Goal: Transaction & Acquisition: Purchase product/service

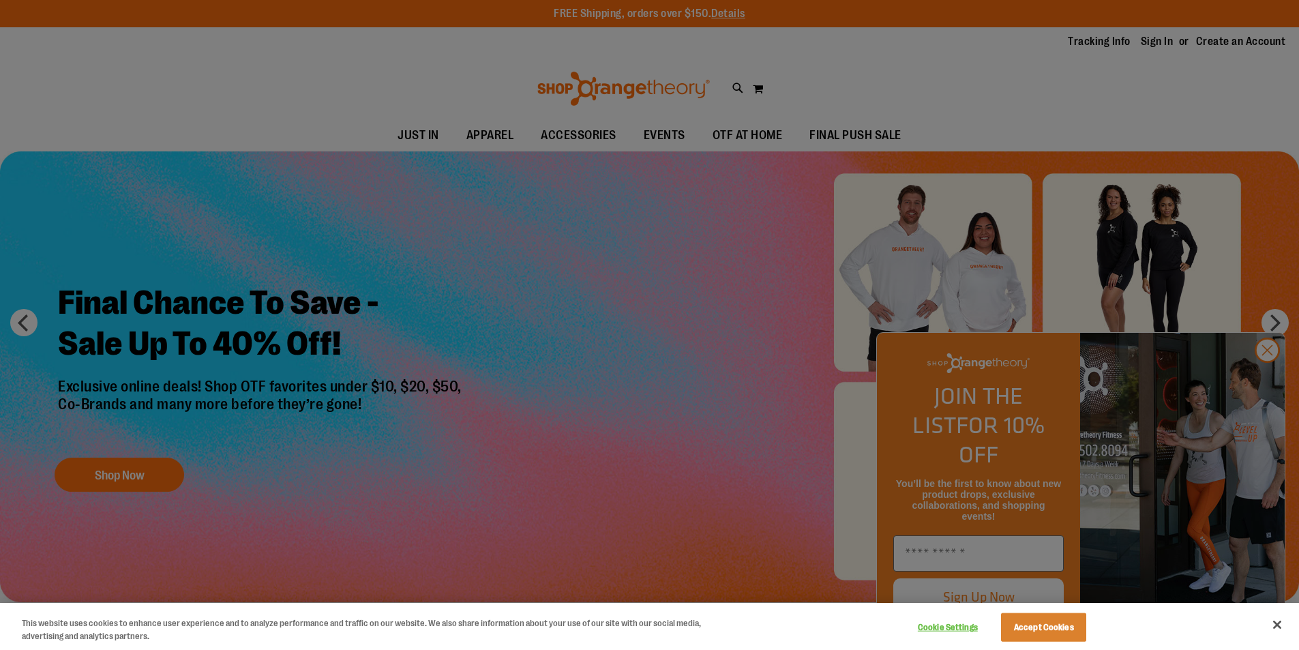
click at [151, 470] on div at bounding box center [649, 325] width 1299 height 650
click at [1269, 381] on div at bounding box center [649, 325] width 1299 height 650
click at [1268, 378] on div at bounding box center [649, 325] width 1299 height 650
click at [1071, 629] on button "Accept Cookies" at bounding box center [1043, 627] width 85 height 29
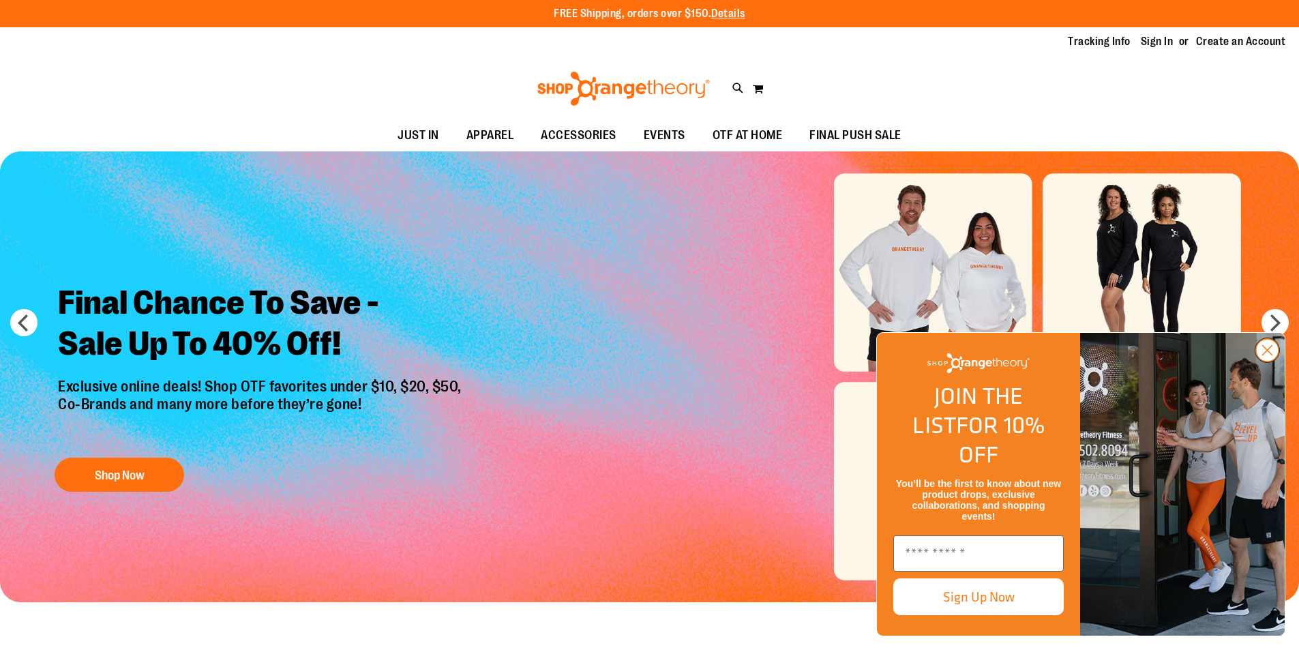
click at [1267, 361] on circle "Close dialog" at bounding box center [1267, 350] width 22 height 22
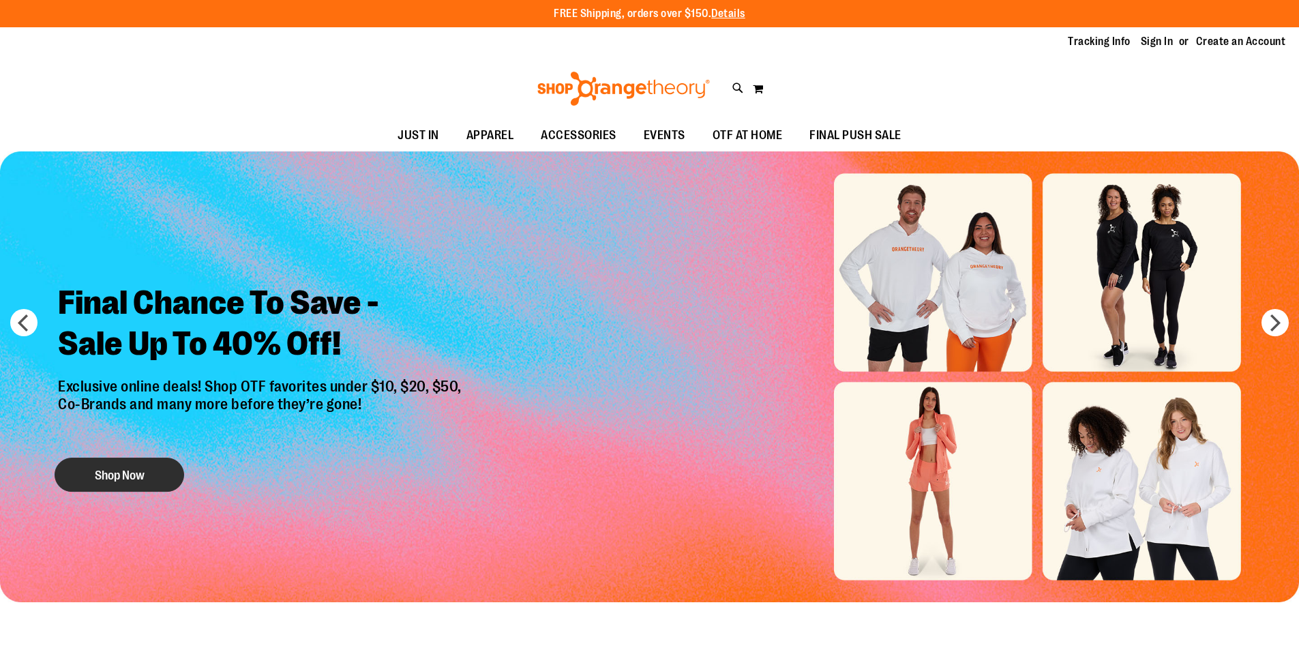
click at [100, 475] on button "Shop Now" at bounding box center [120, 474] width 130 height 34
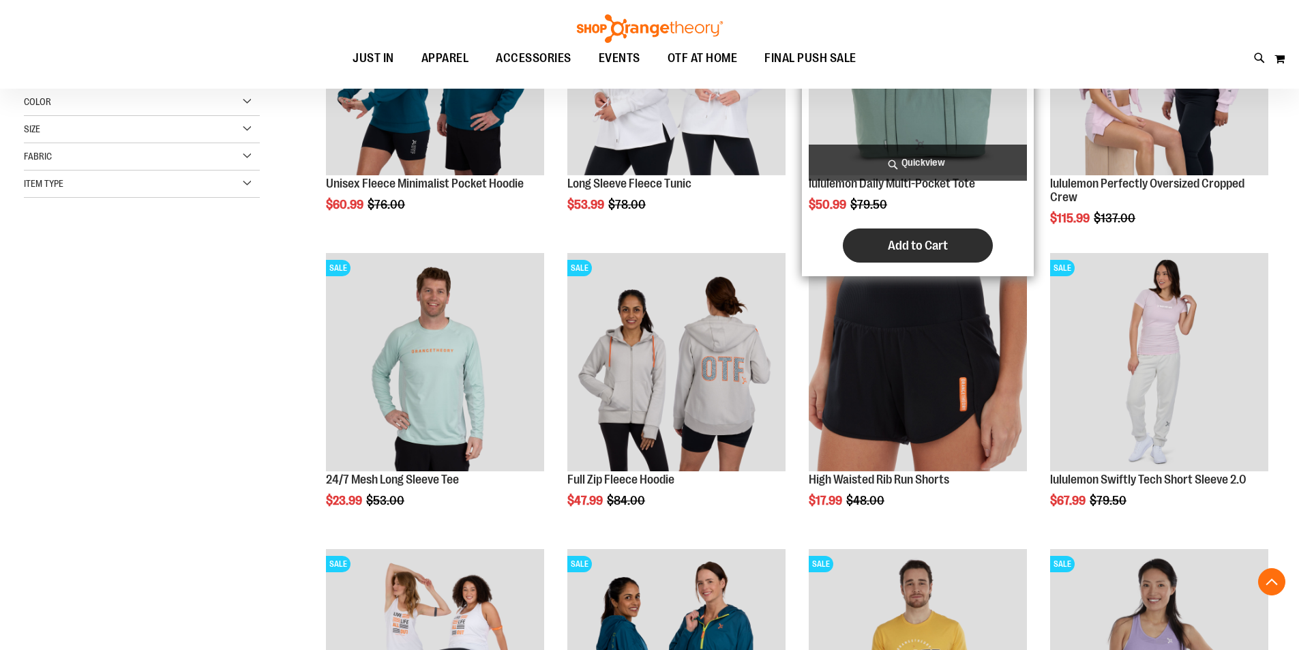
scroll to position [340, 0]
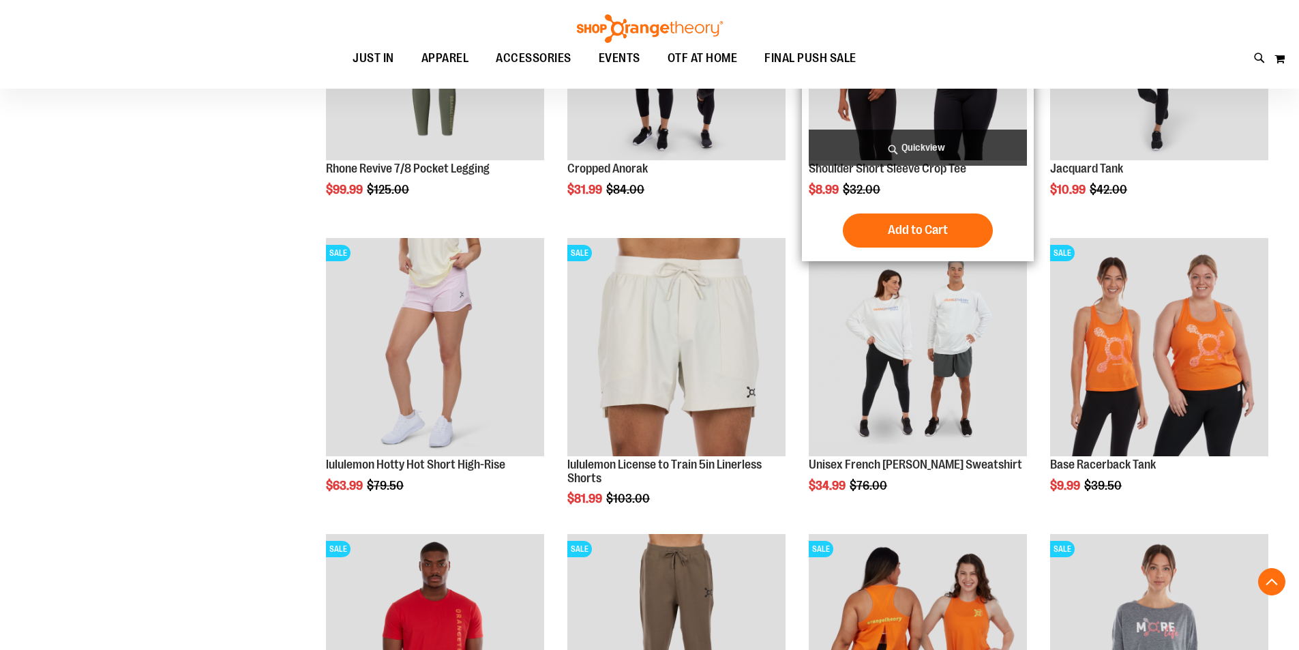
scroll to position [1227, 0]
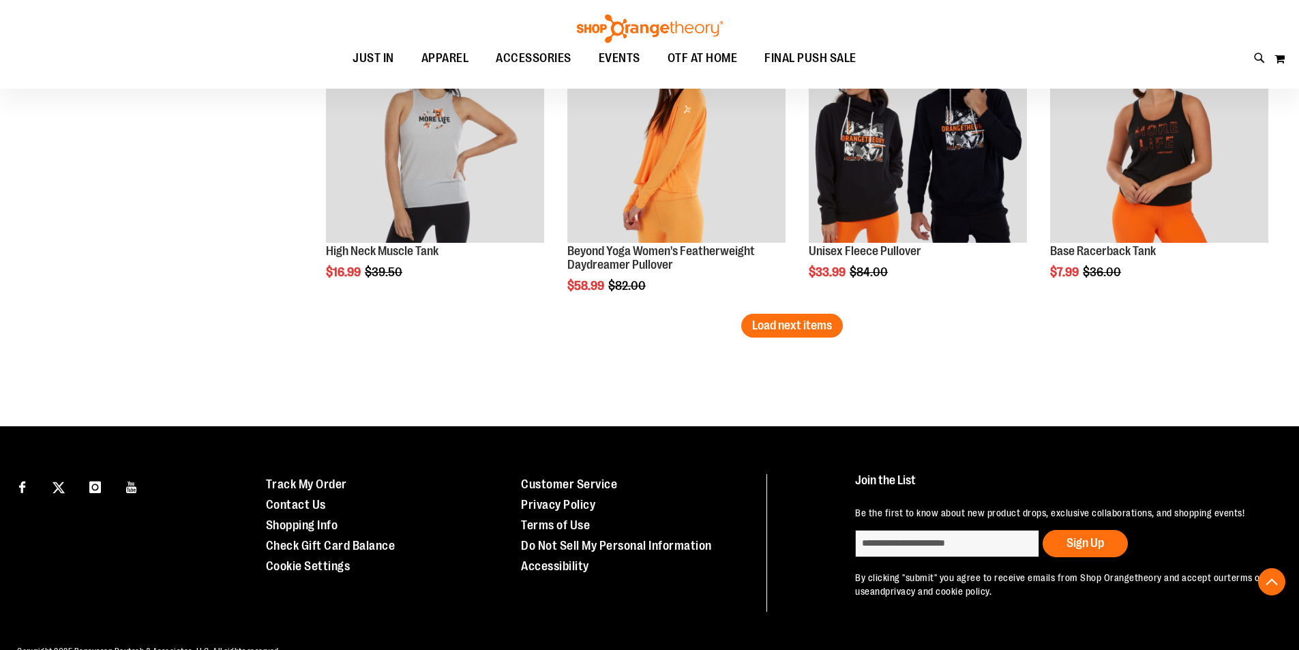
scroll to position [2649, 0]
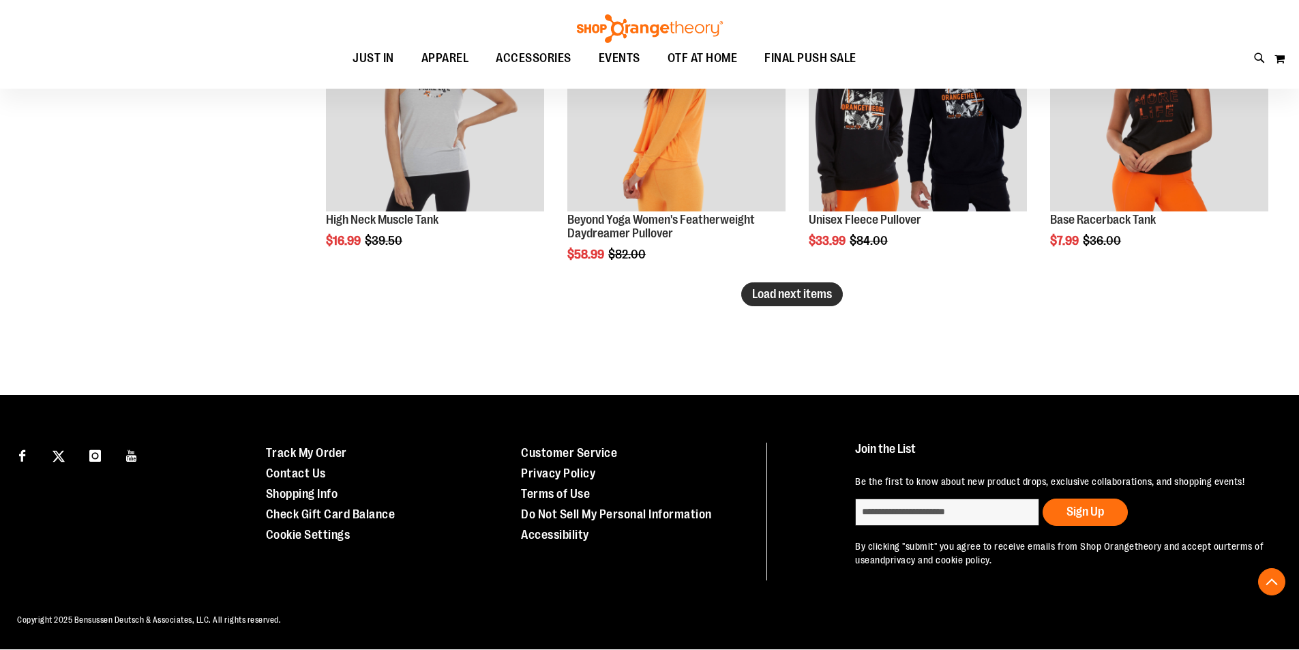
click at [801, 293] on span "Load next items" at bounding box center [792, 294] width 80 height 14
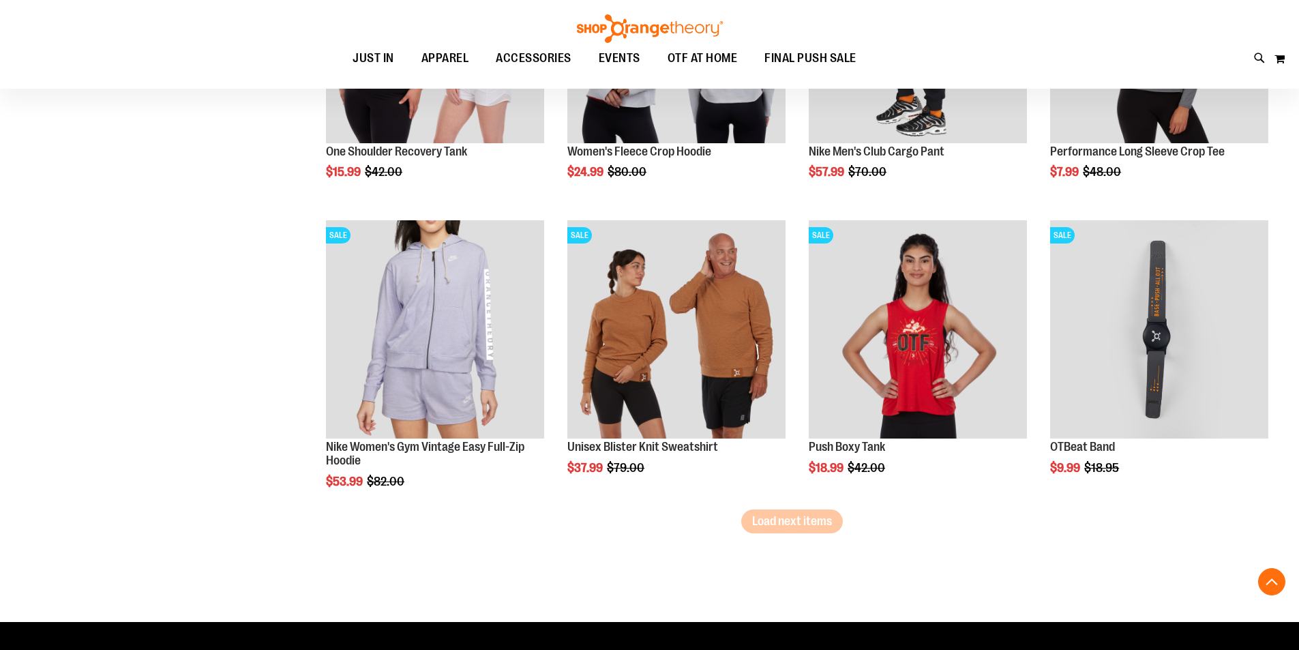
scroll to position [3331, 0]
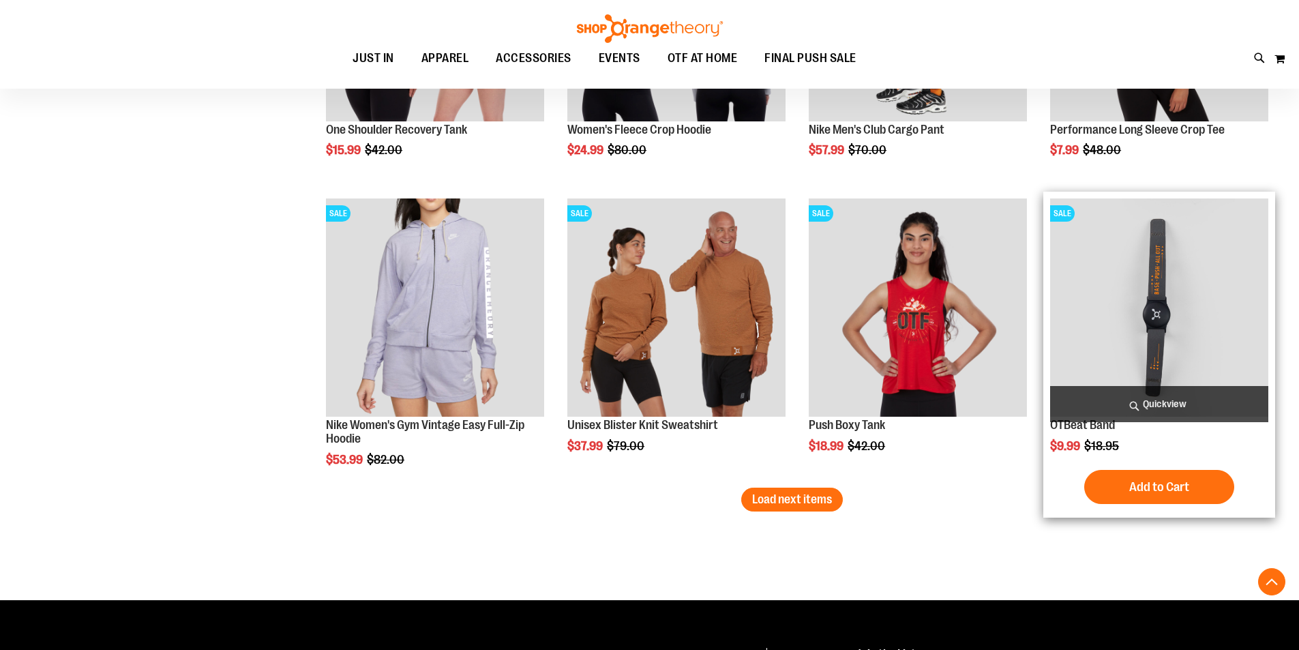
click at [1184, 346] on img "product" at bounding box center [1159, 307] width 218 height 218
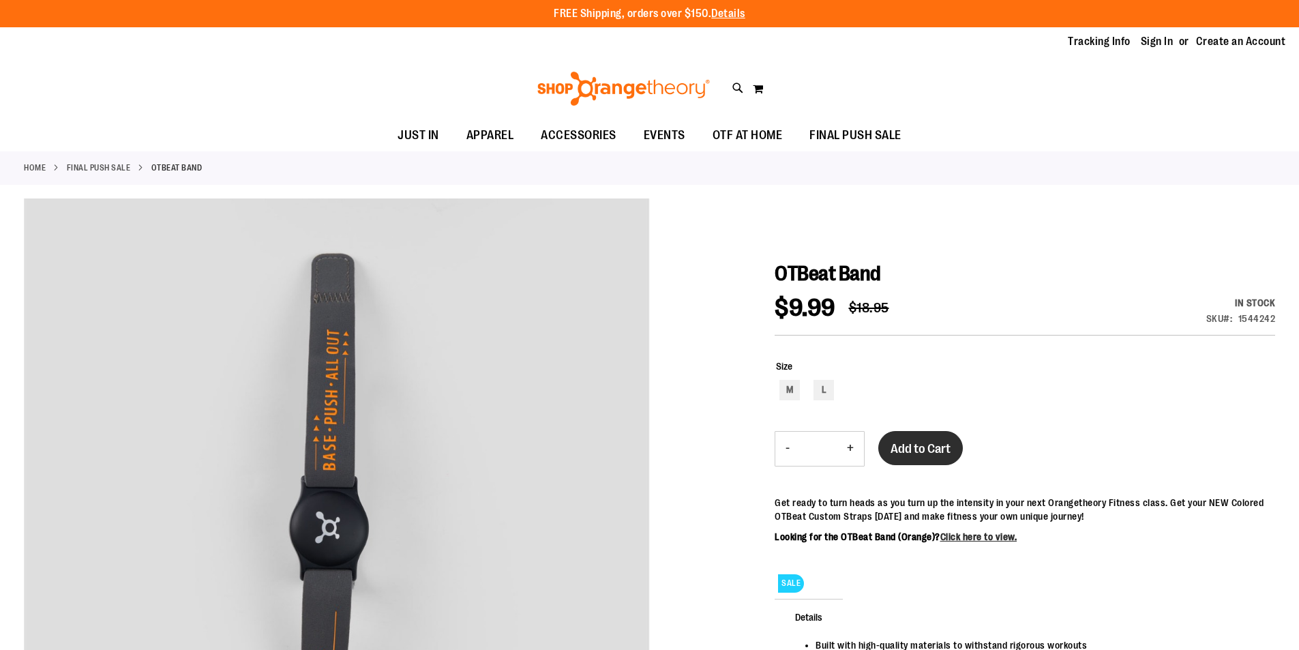
click at [928, 450] on span "Add to Cart" at bounding box center [920, 448] width 60 height 15
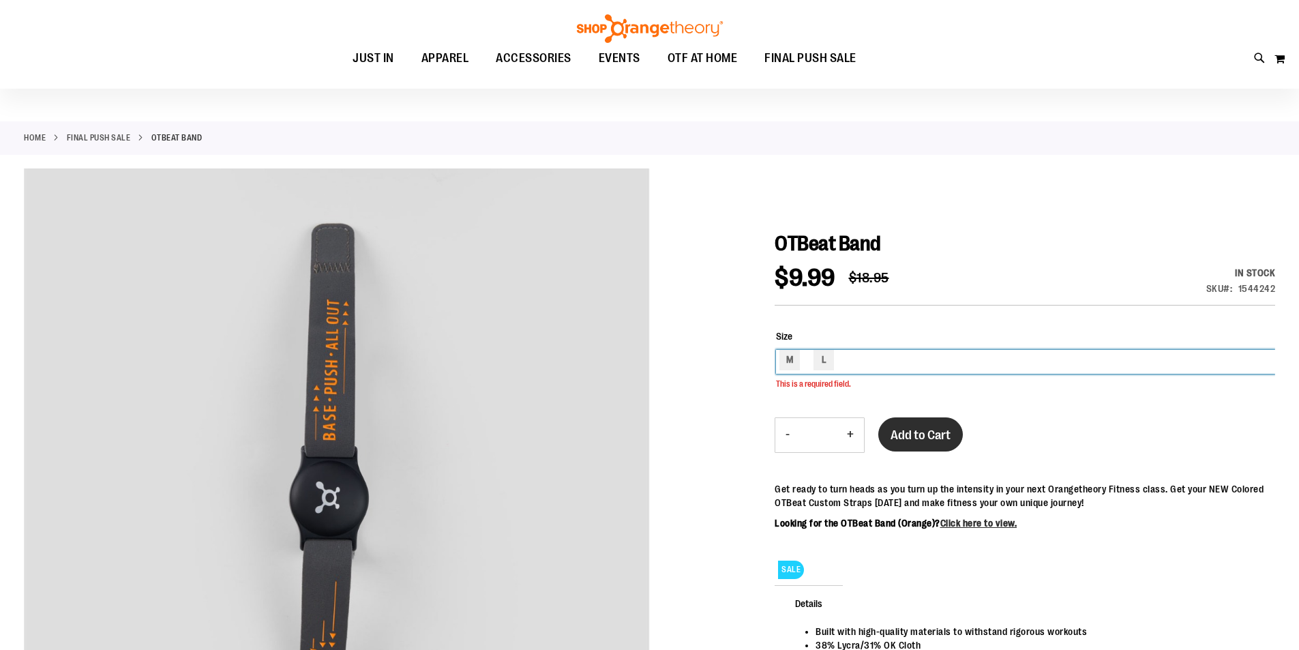
scroll to position [34, 0]
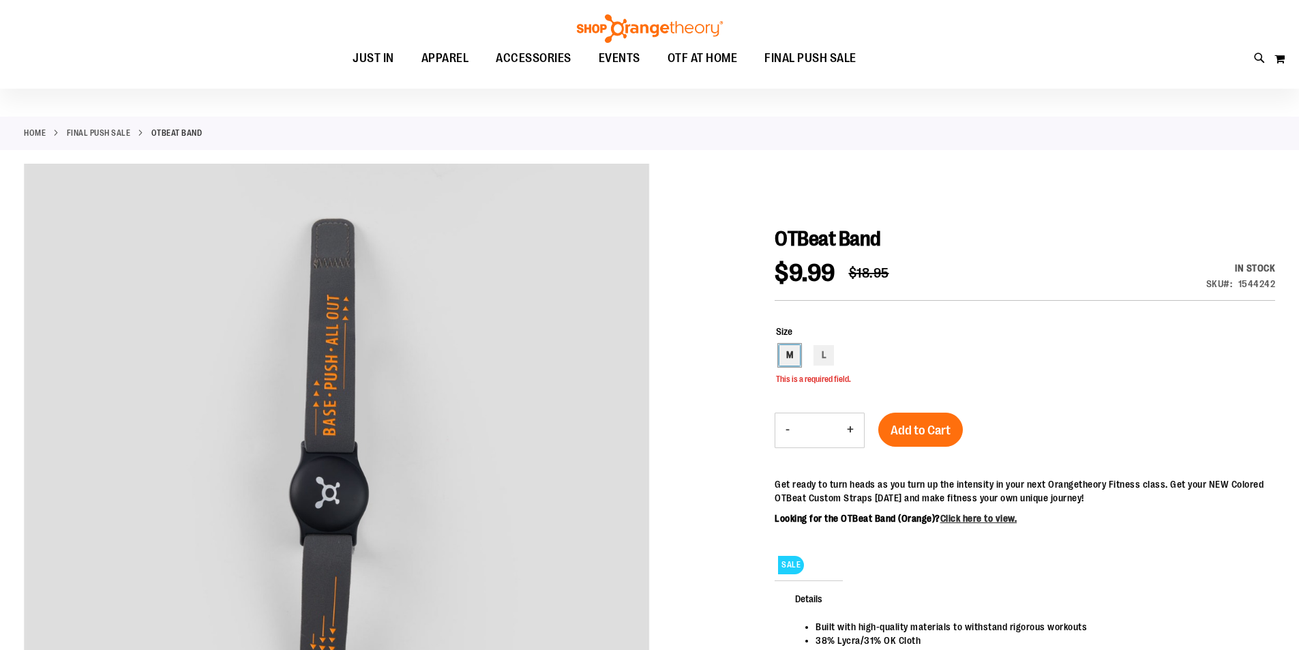
click at [793, 357] on div "M" at bounding box center [789, 355] width 20 height 20
type input "***"
click at [937, 423] on span "Add to Cart" at bounding box center [920, 430] width 60 height 15
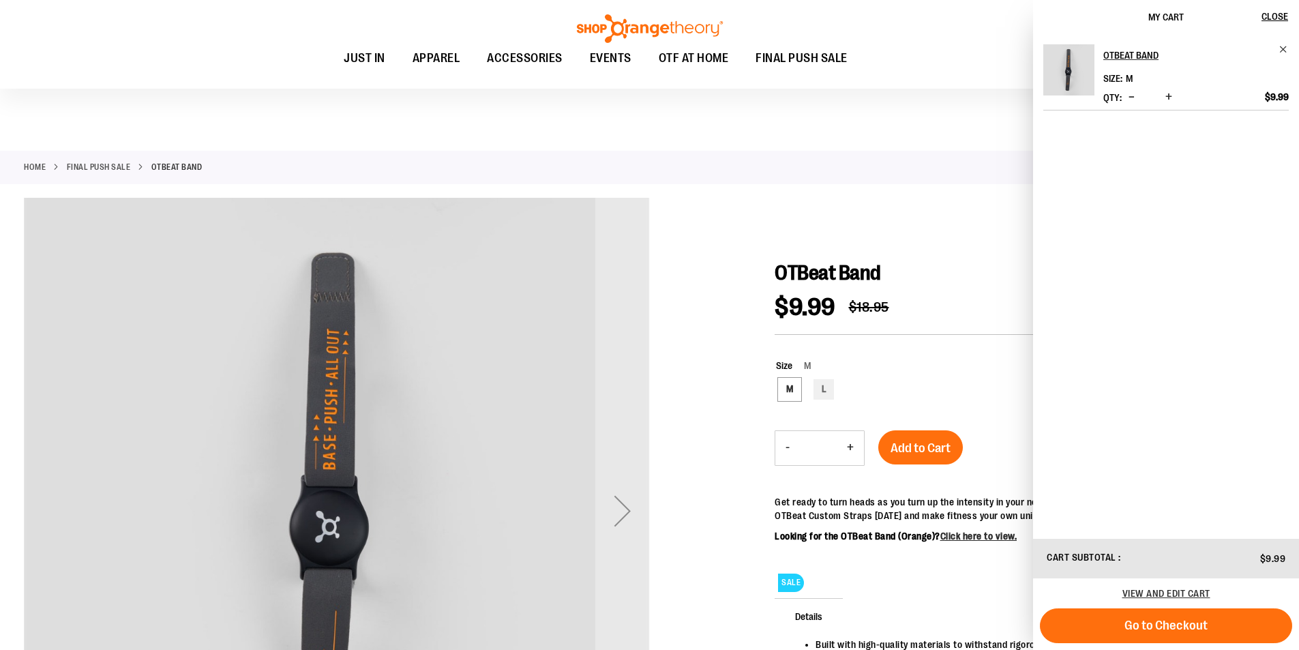
scroll to position [272, 0]
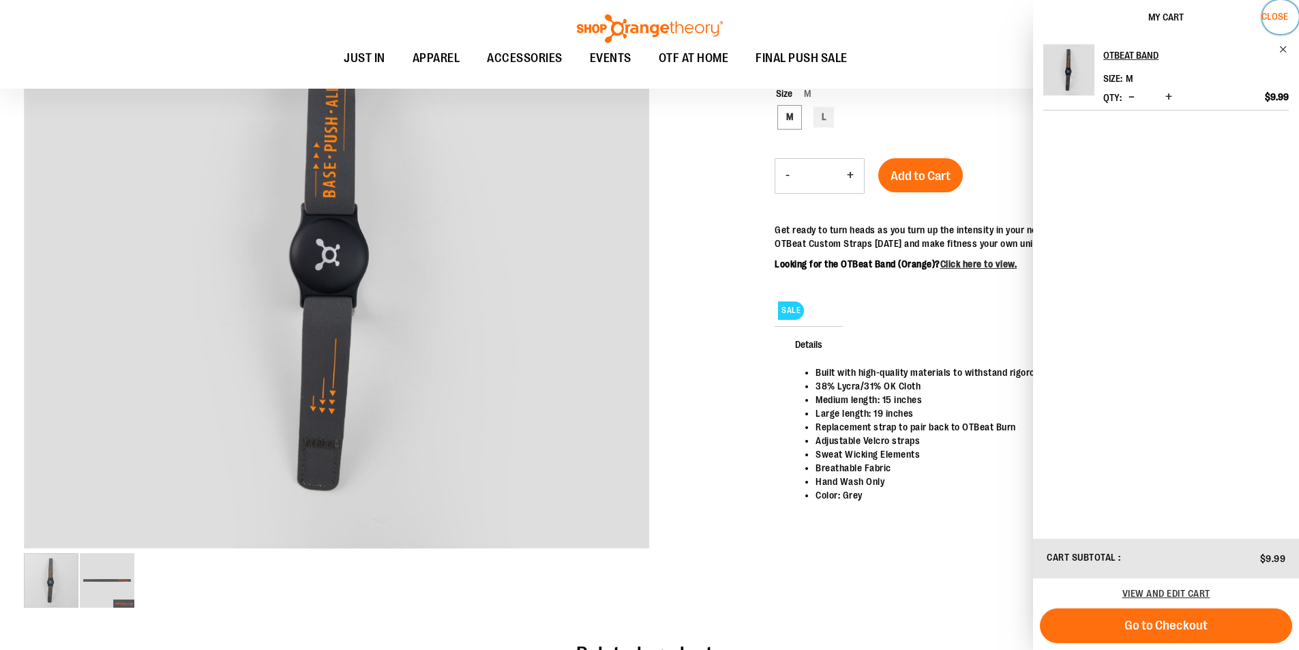
click at [1272, 20] on span "Close" at bounding box center [1274, 16] width 27 height 11
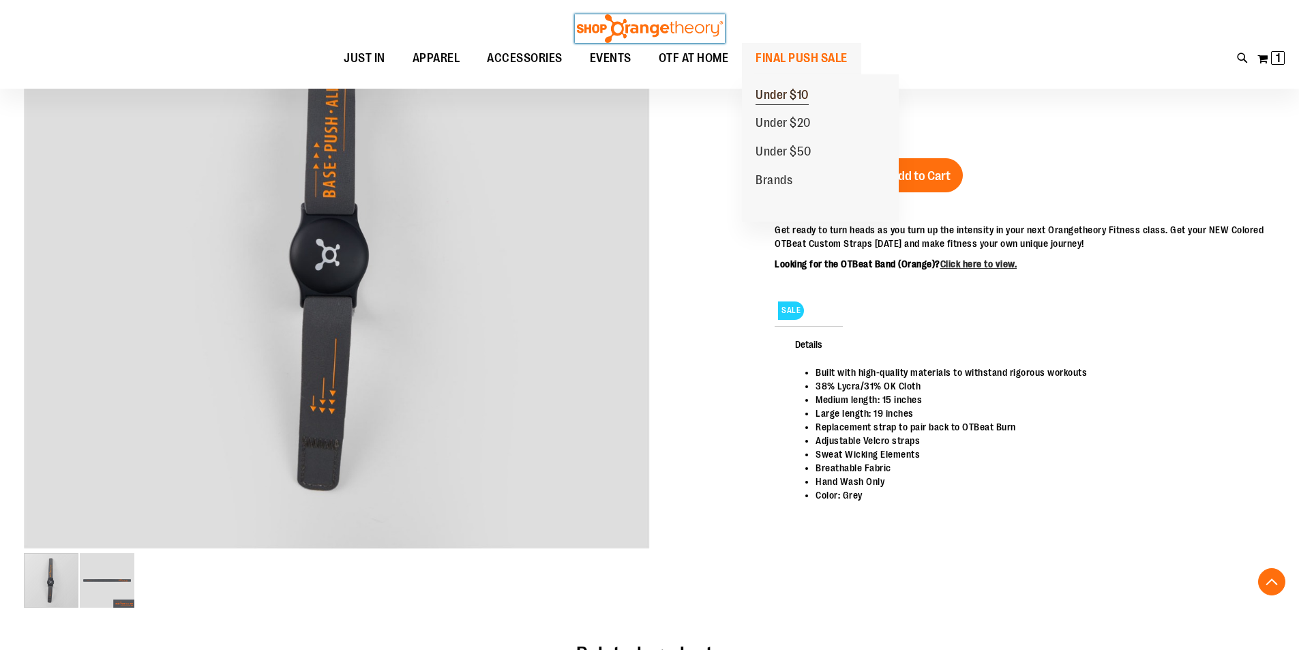
click at [799, 95] on span "Under $10" at bounding box center [781, 96] width 53 height 17
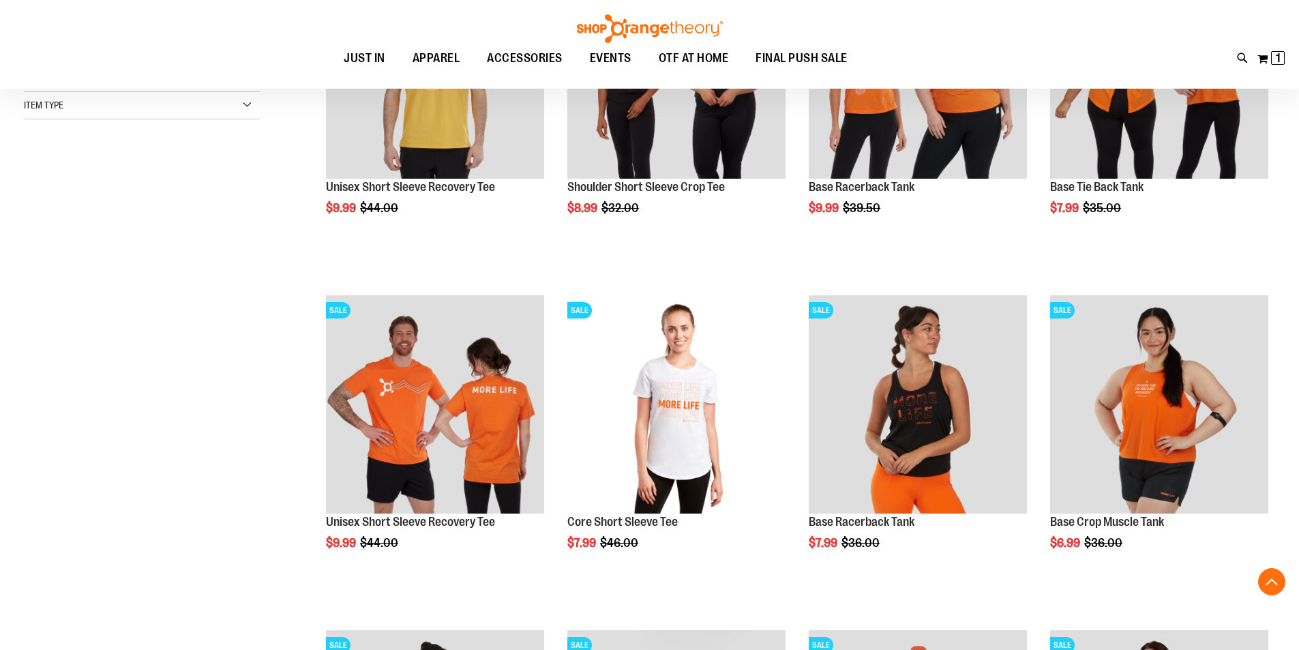
scroll to position [340, 0]
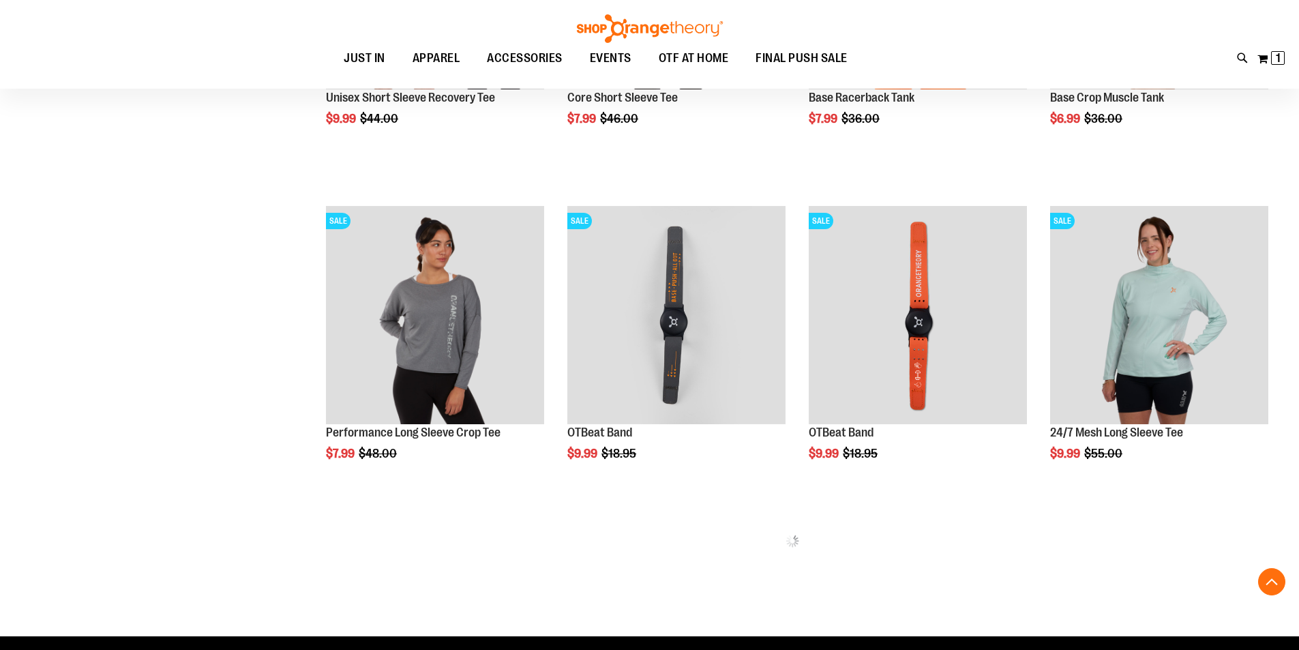
scroll to position [749, 0]
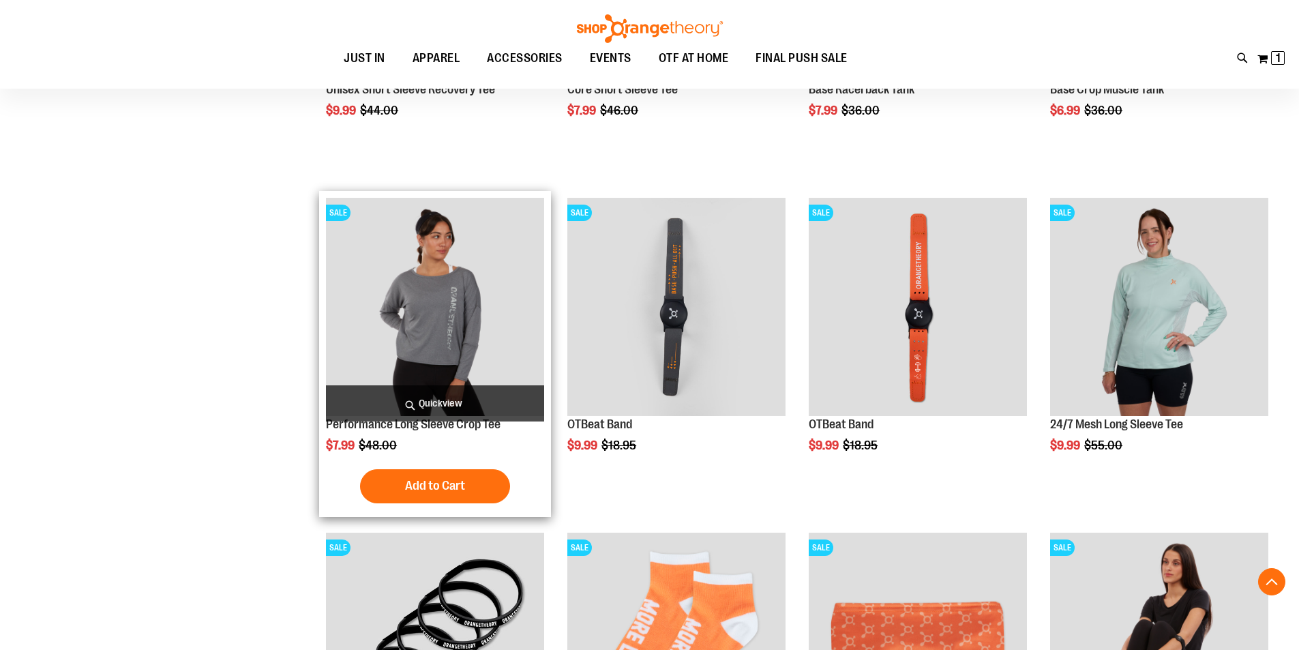
click at [422, 270] on img "product" at bounding box center [435, 307] width 218 height 218
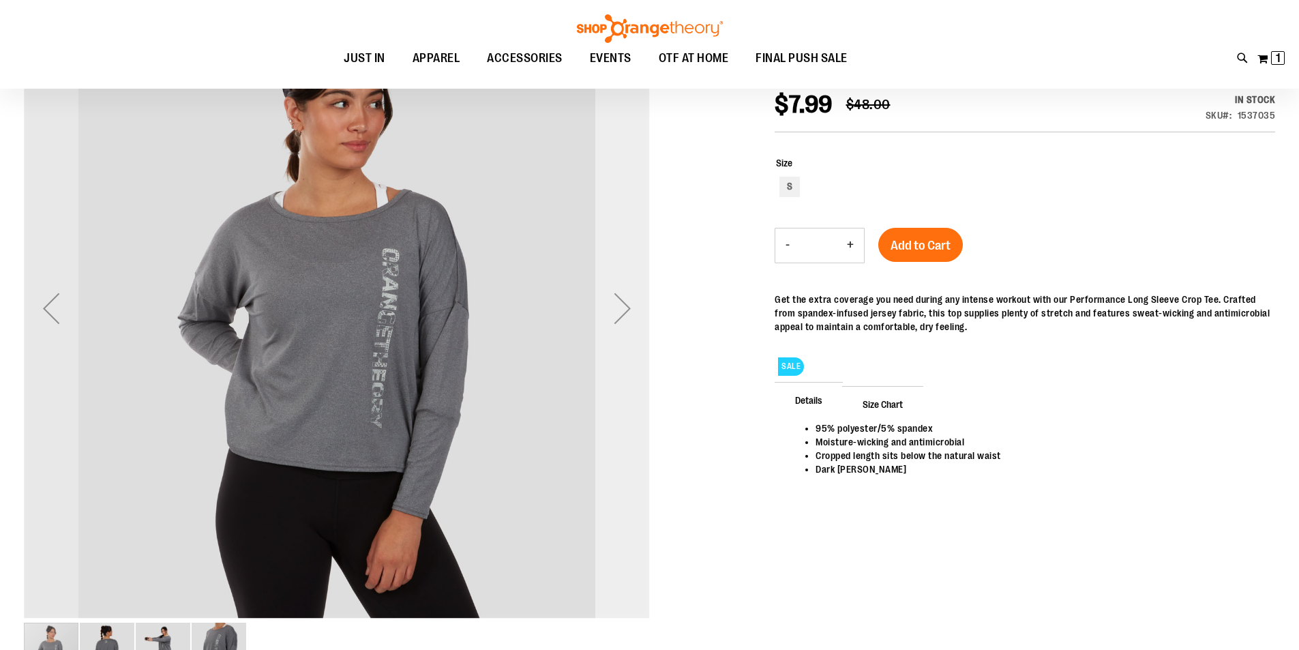
scroll to position [204, 0]
click at [621, 301] on div "Next" at bounding box center [622, 307] width 55 height 55
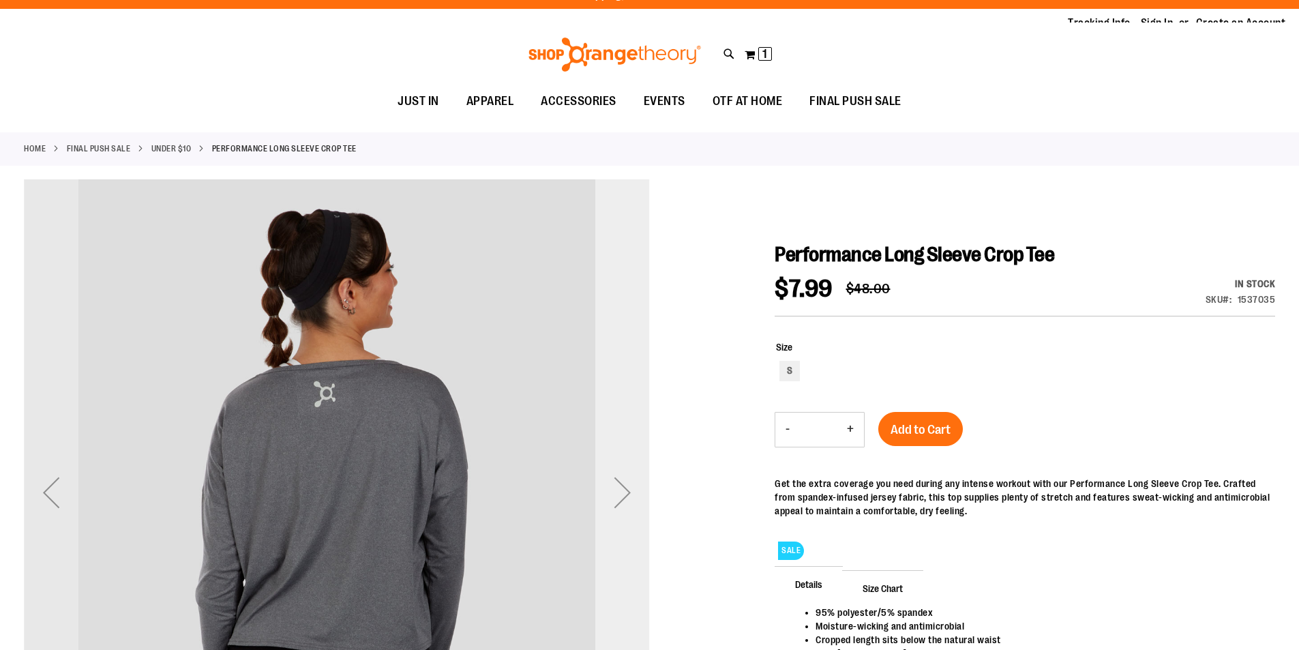
scroll to position [0, 0]
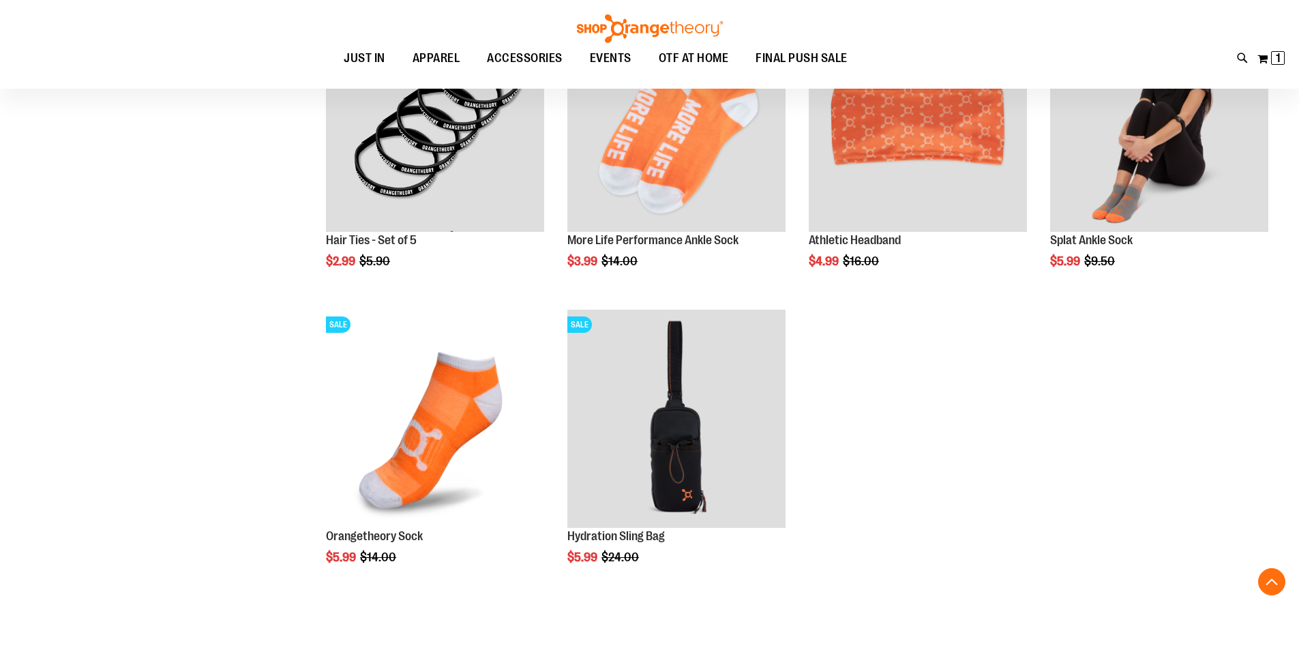
scroll to position [1219, 0]
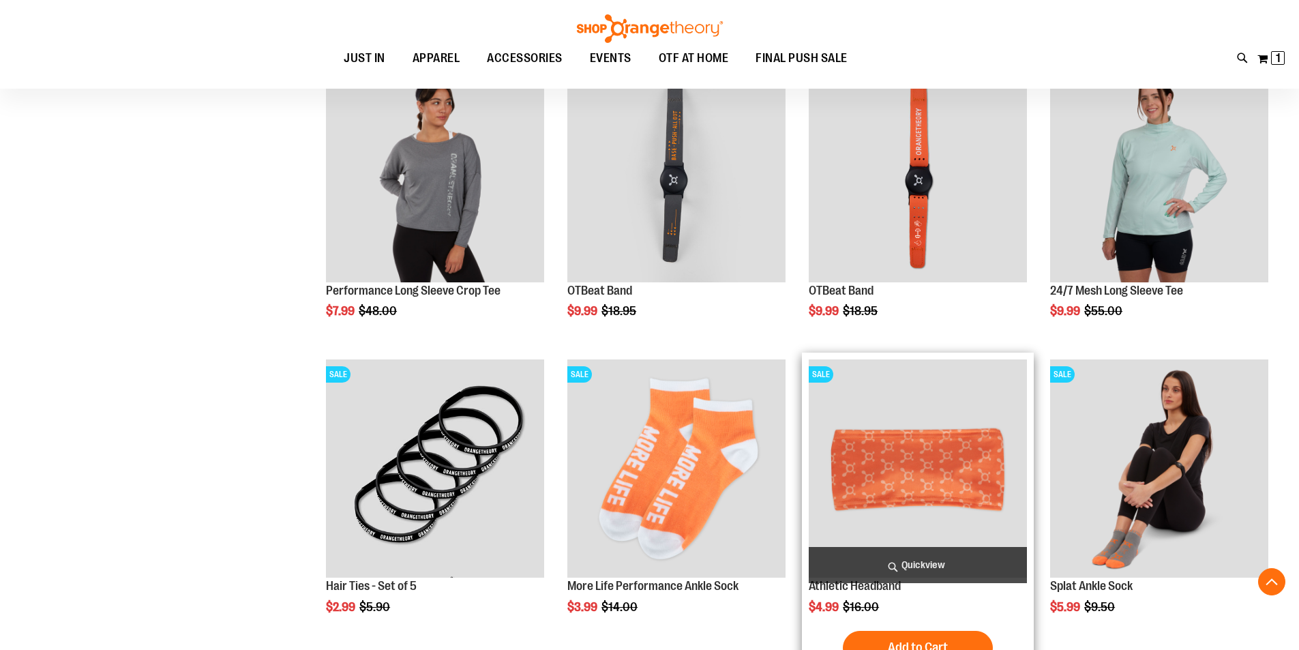
scroll to position [830, 0]
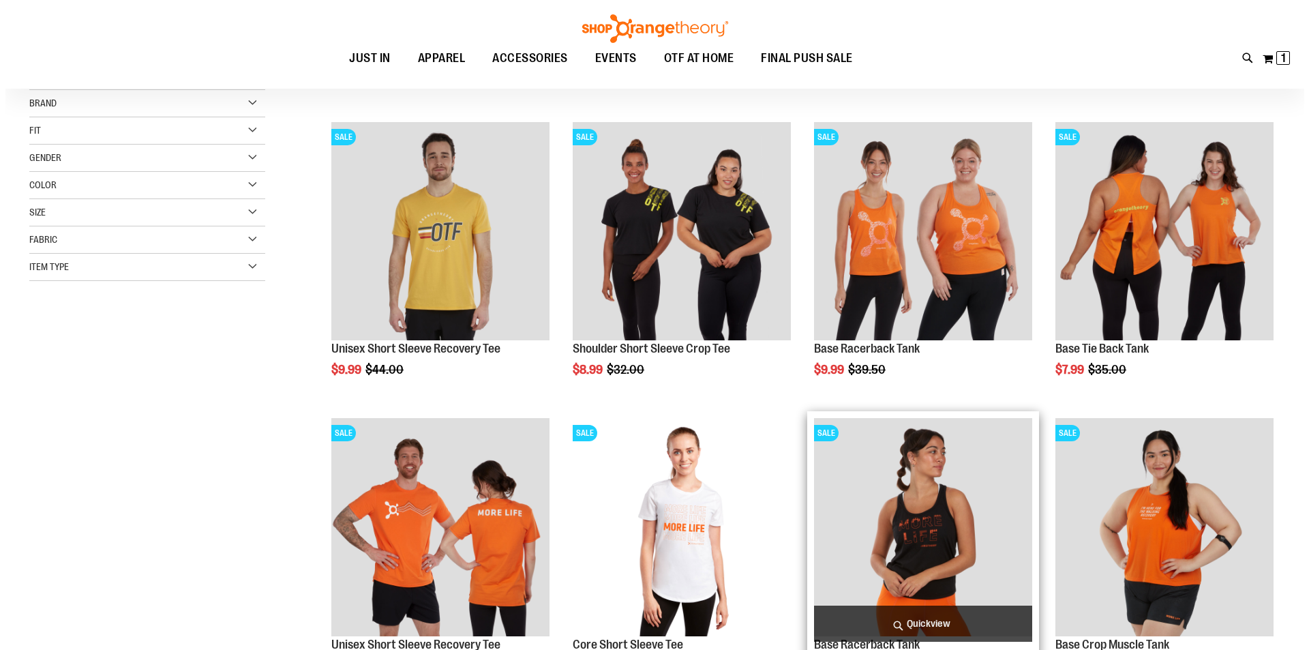
scroll to position [148, 0]
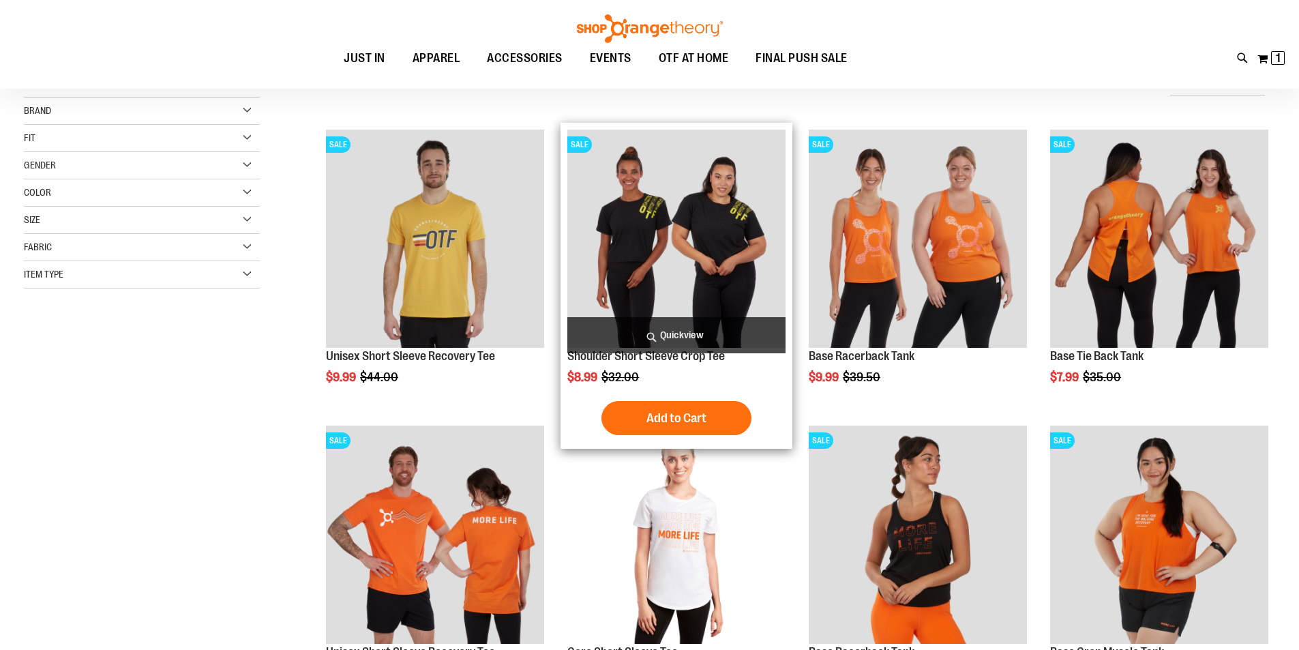
click at [753, 285] on img "product" at bounding box center [676, 239] width 218 height 218
click at [695, 328] on span "Quickview" at bounding box center [676, 335] width 218 height 36
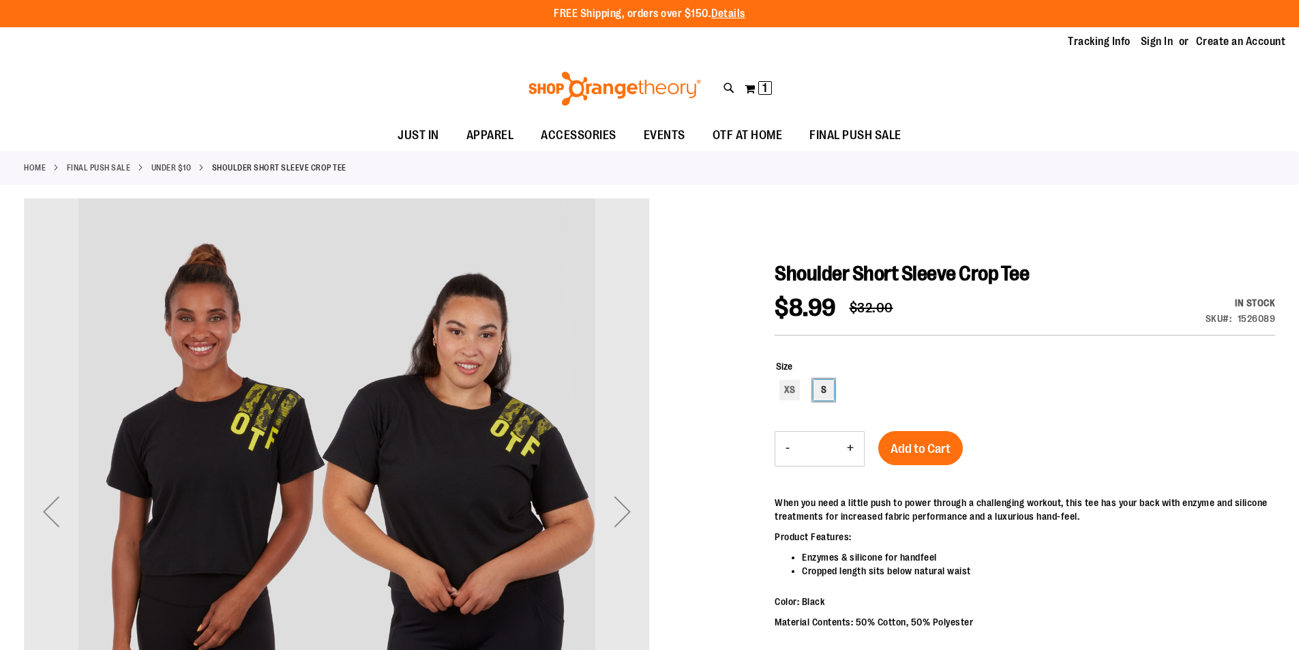
click at [825, 389] on div "S" at bounding box center [823, 390] width 20 height 20
type input "***"
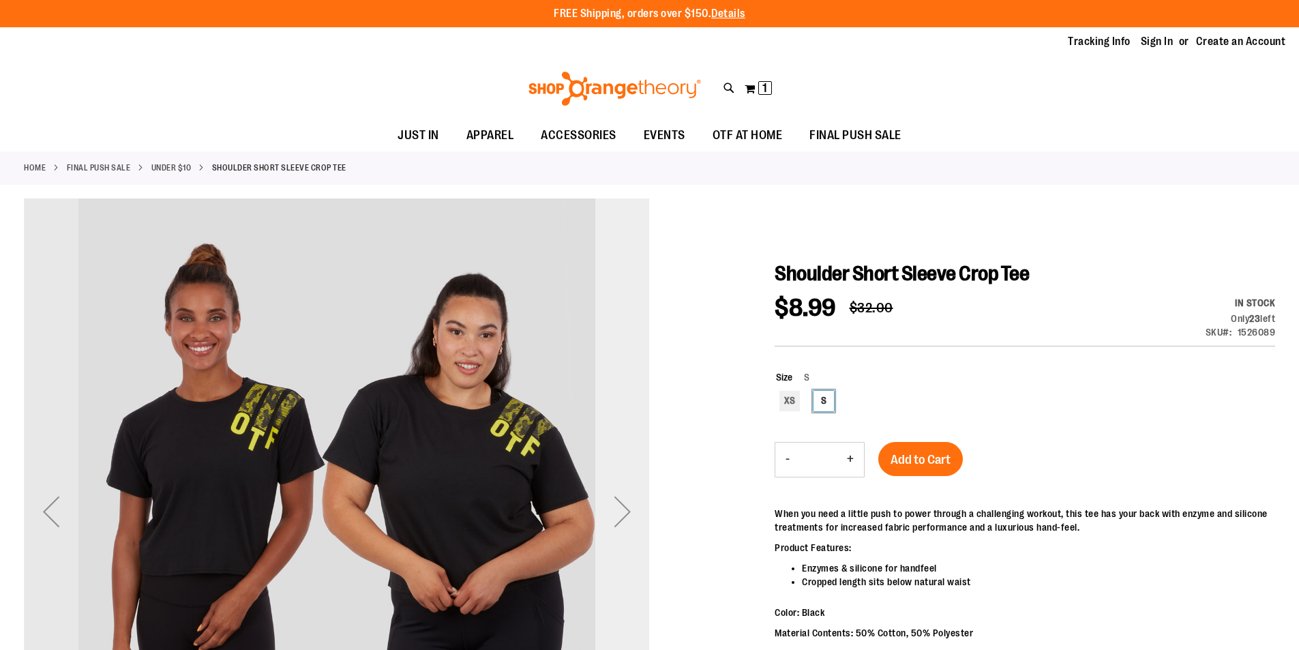
click at [625, 511] on div "Next" at bounding box center [622, 511] width 55 height 55
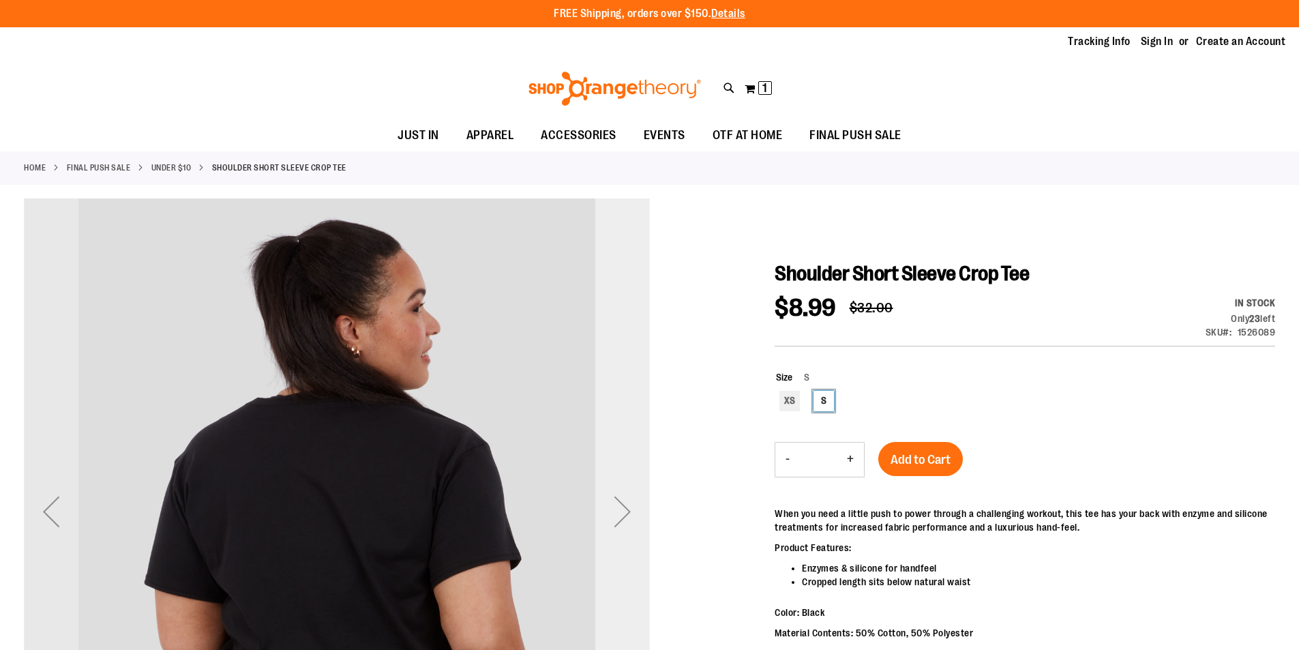
click at [625, 511] on div "Next" at bounding box center [622, 511] width 55 height 55
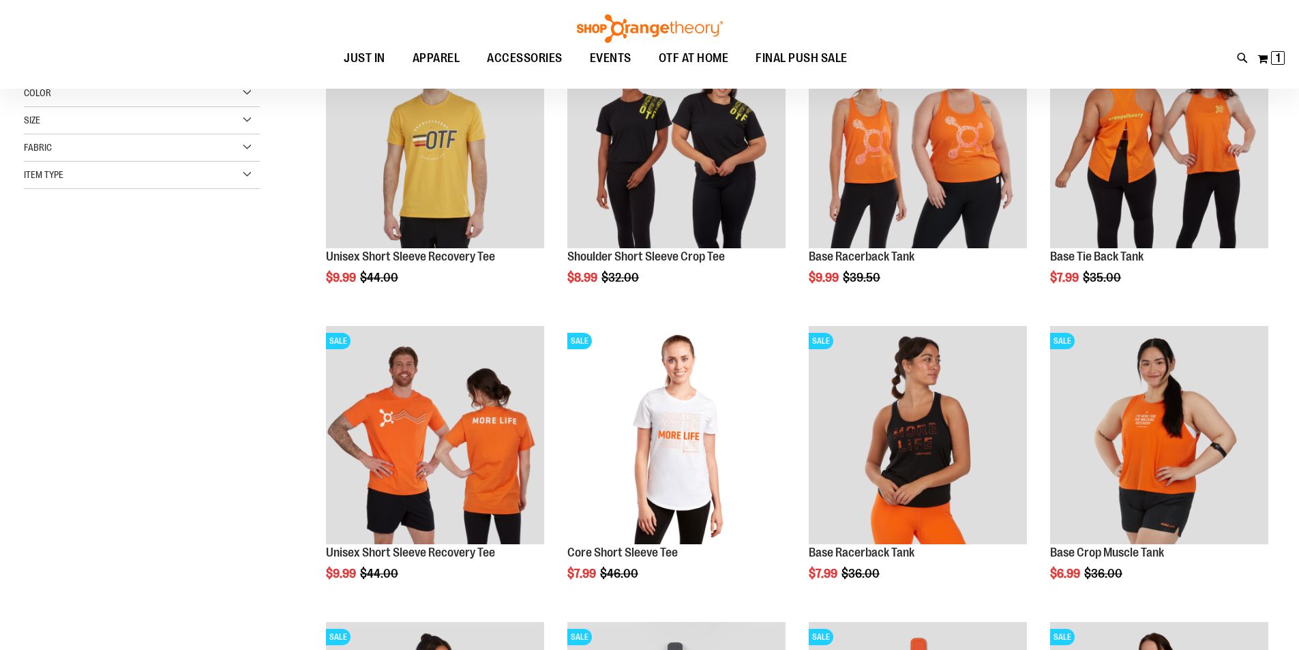
scroll to position [352, 0]
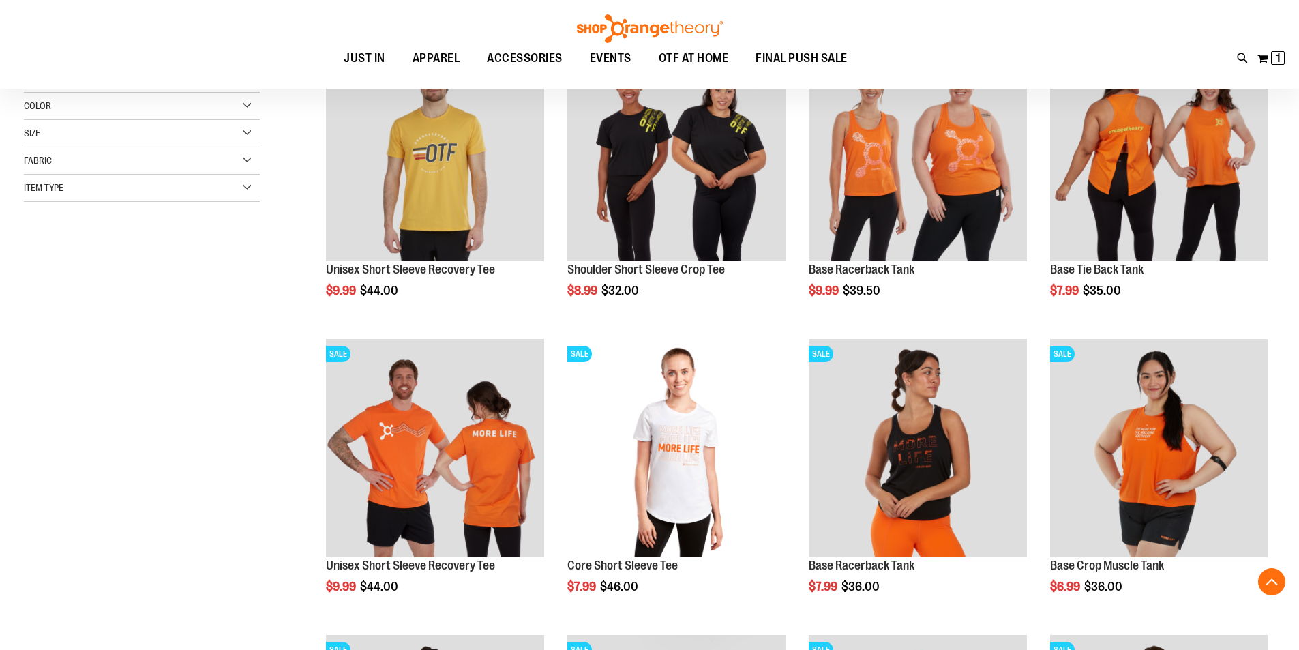
scroll to position [79, 0]
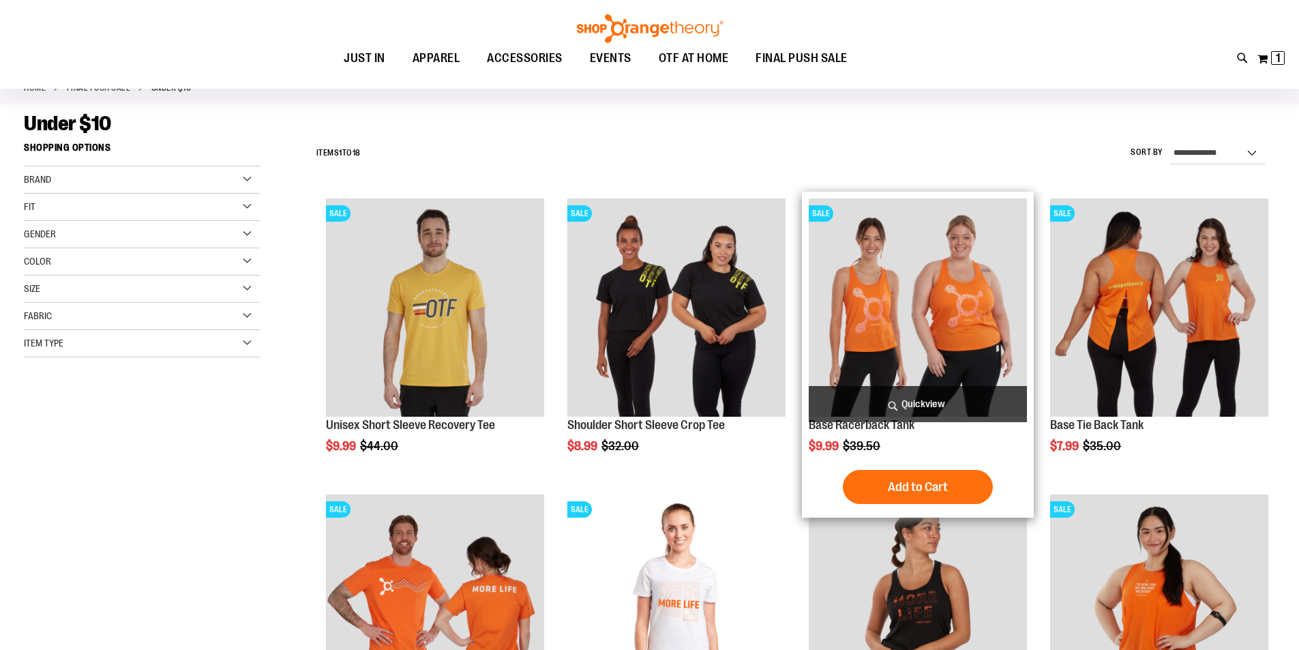
click at [948, 327] on img "product" at bounding box center [918, 307] width 218 height 218
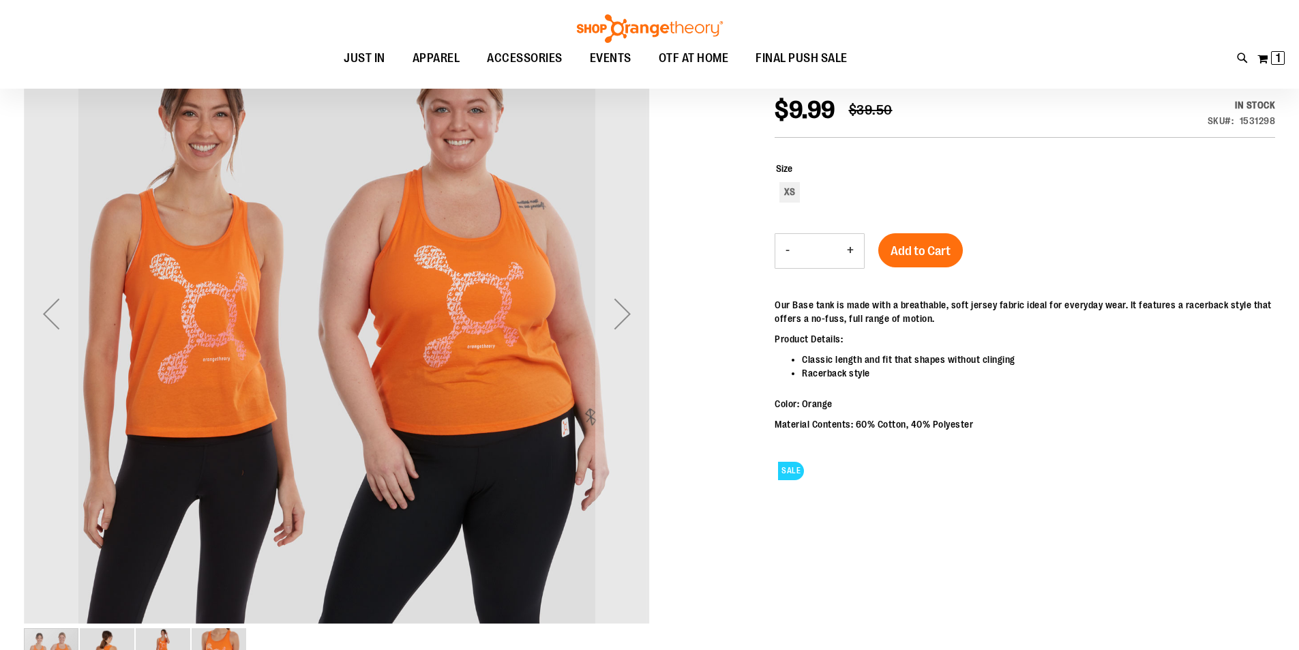
scroll to position [204, 0]
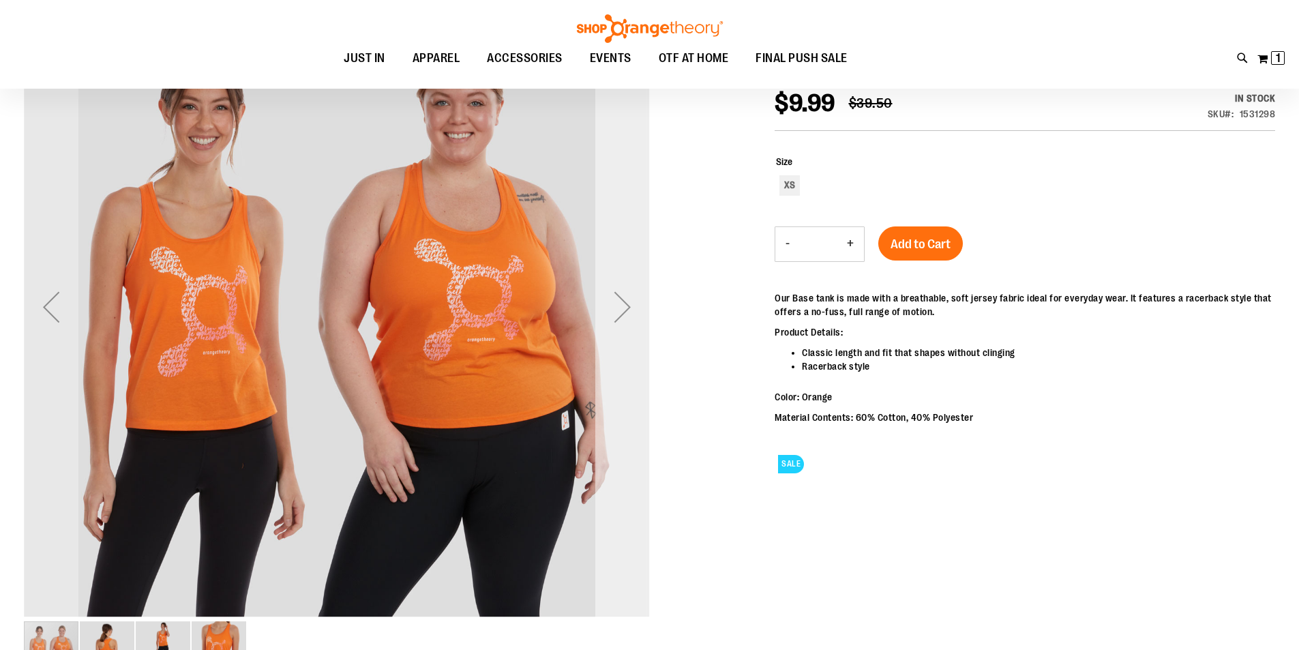
click at [622, 309] on div "Next" at bounding box center [622, 307] width 55 height 55
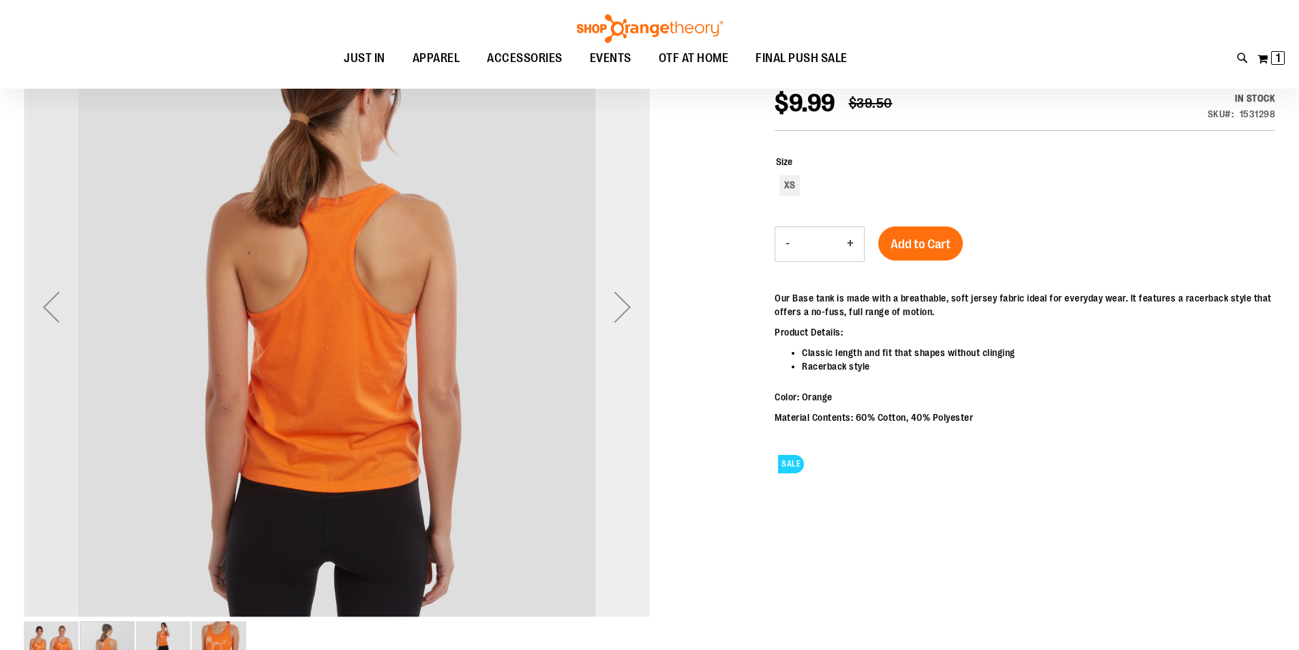
click at [622, 309] on div "Next" at bounding box center [622, 307] width 55 height 55
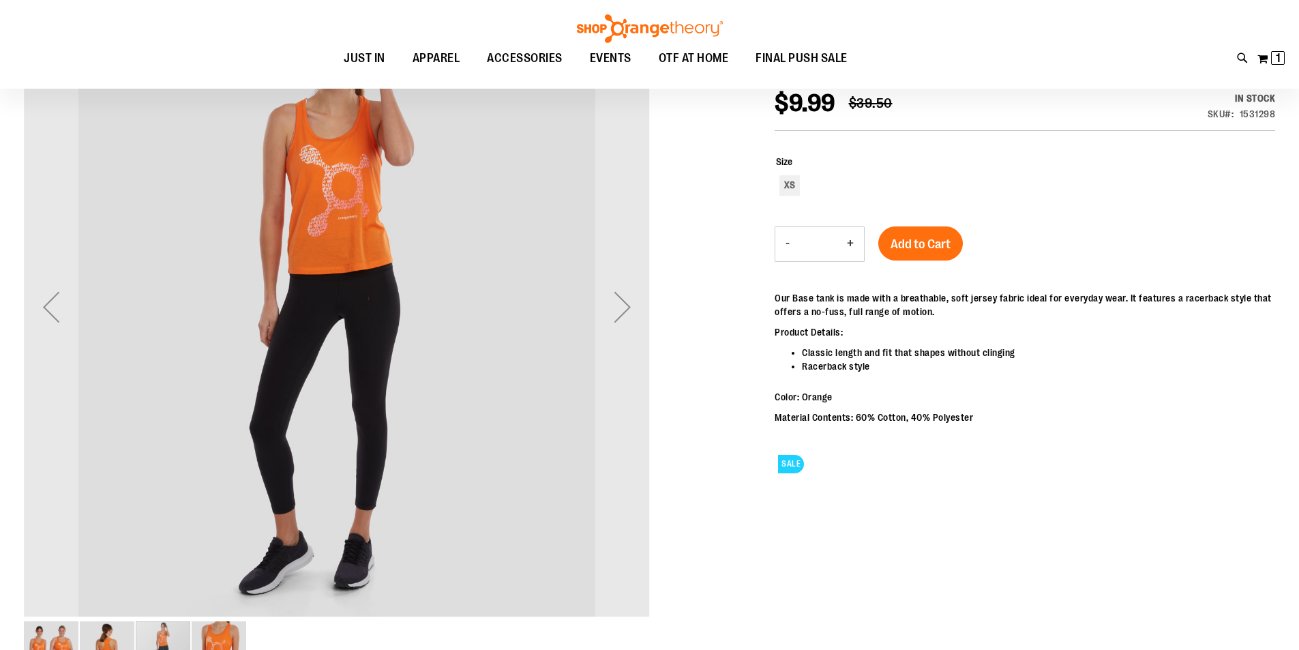
scroll to position [0, 0]
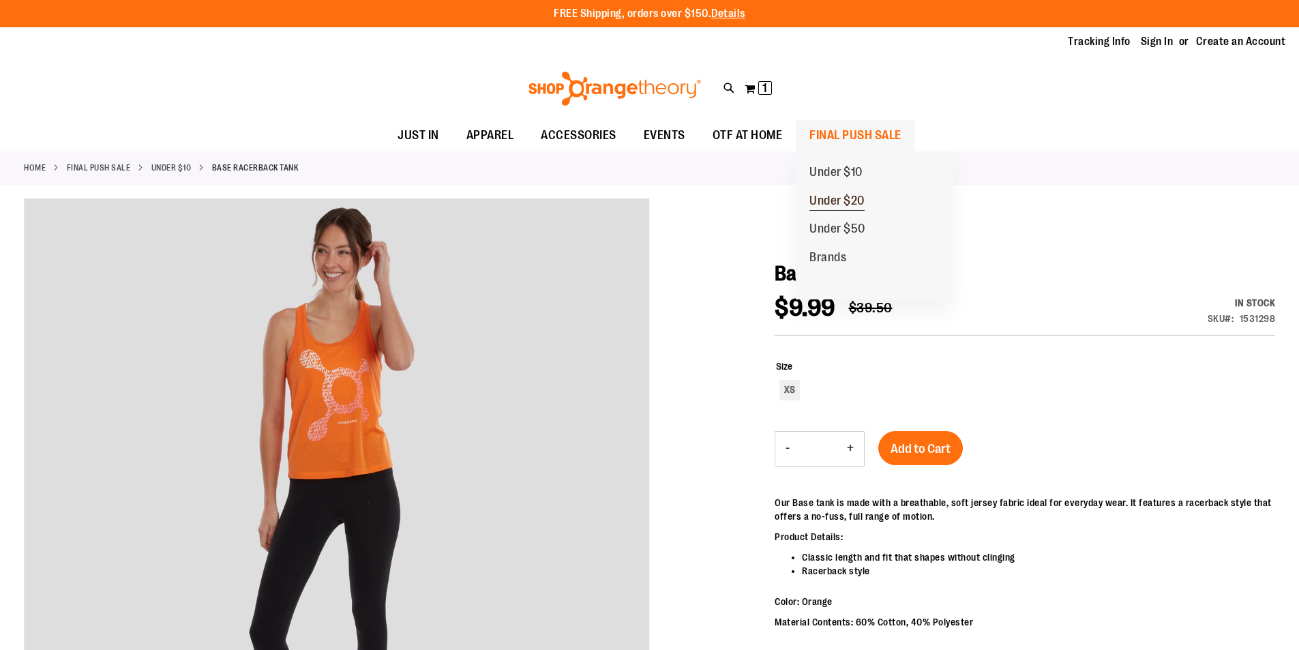
click at [843, 197] on span "Under $20" at bounding box center [836, 202] width 55 height 17
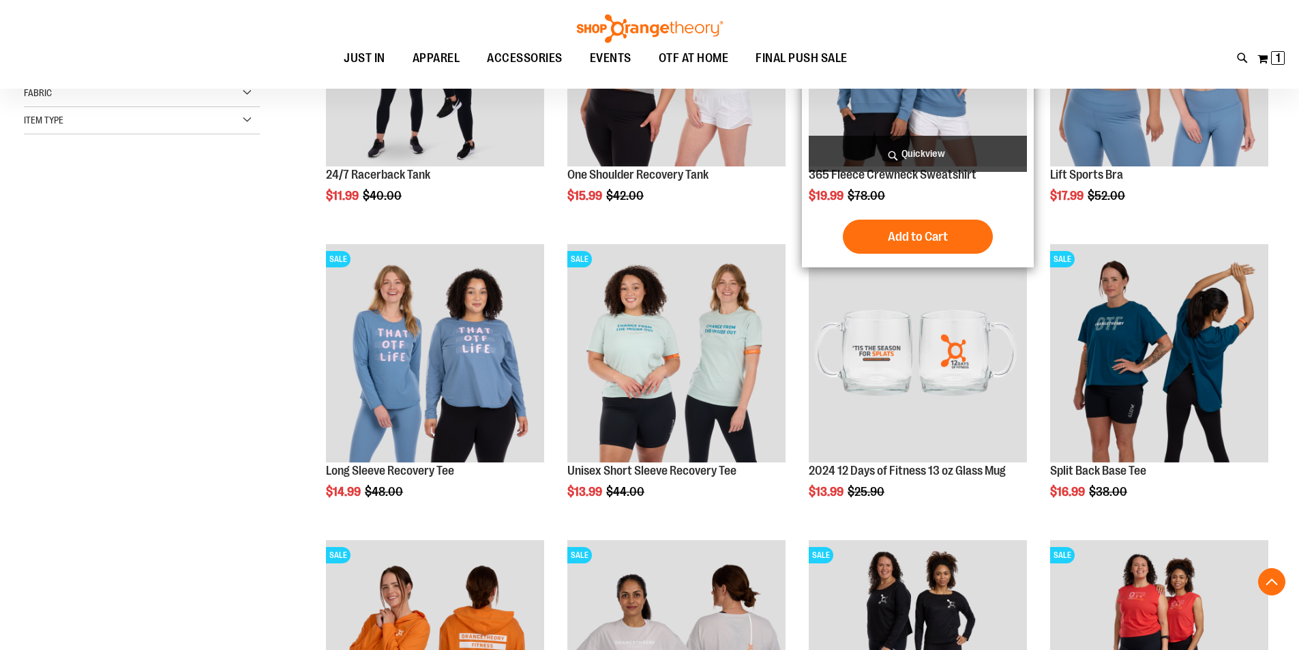
scroll to position [408, 0]
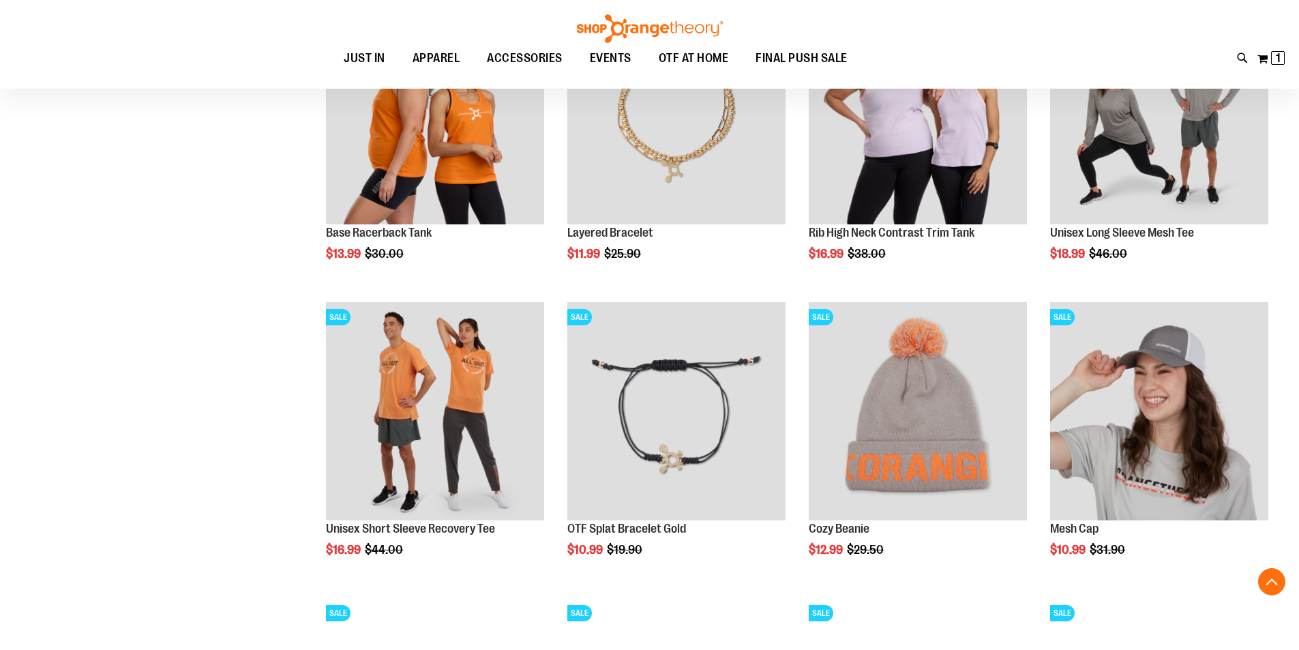
scroll to position [1227, 0]
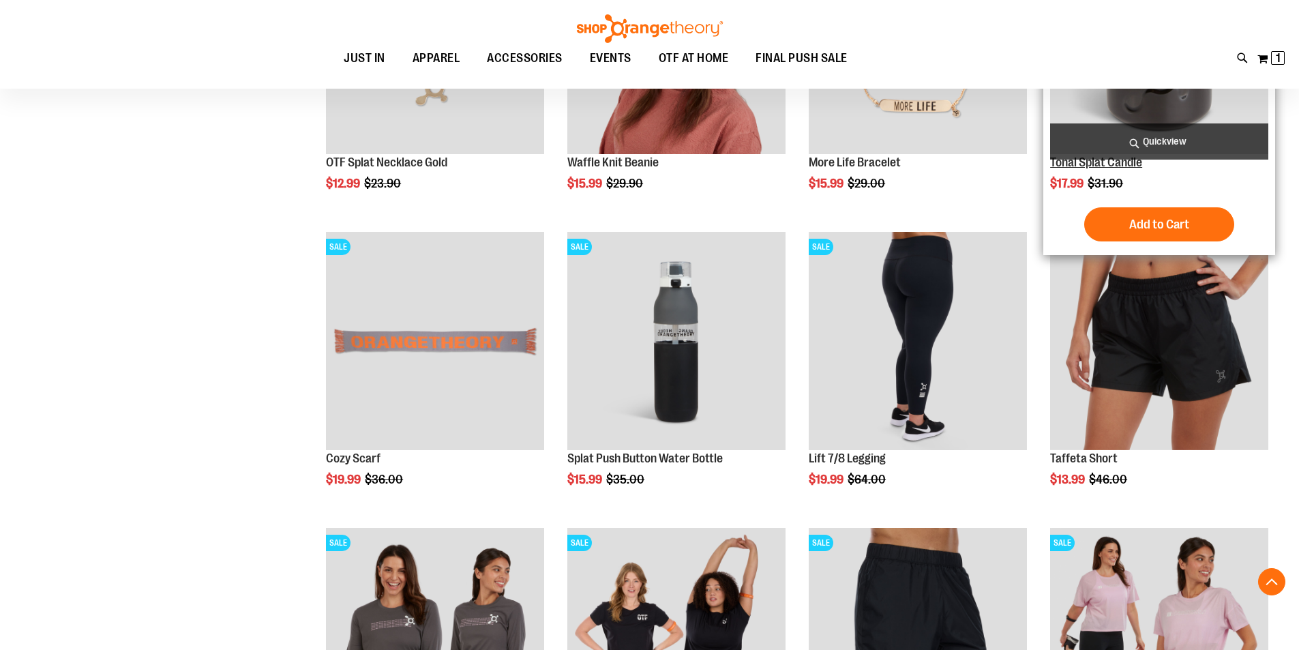
scroll to position [1820, 0]
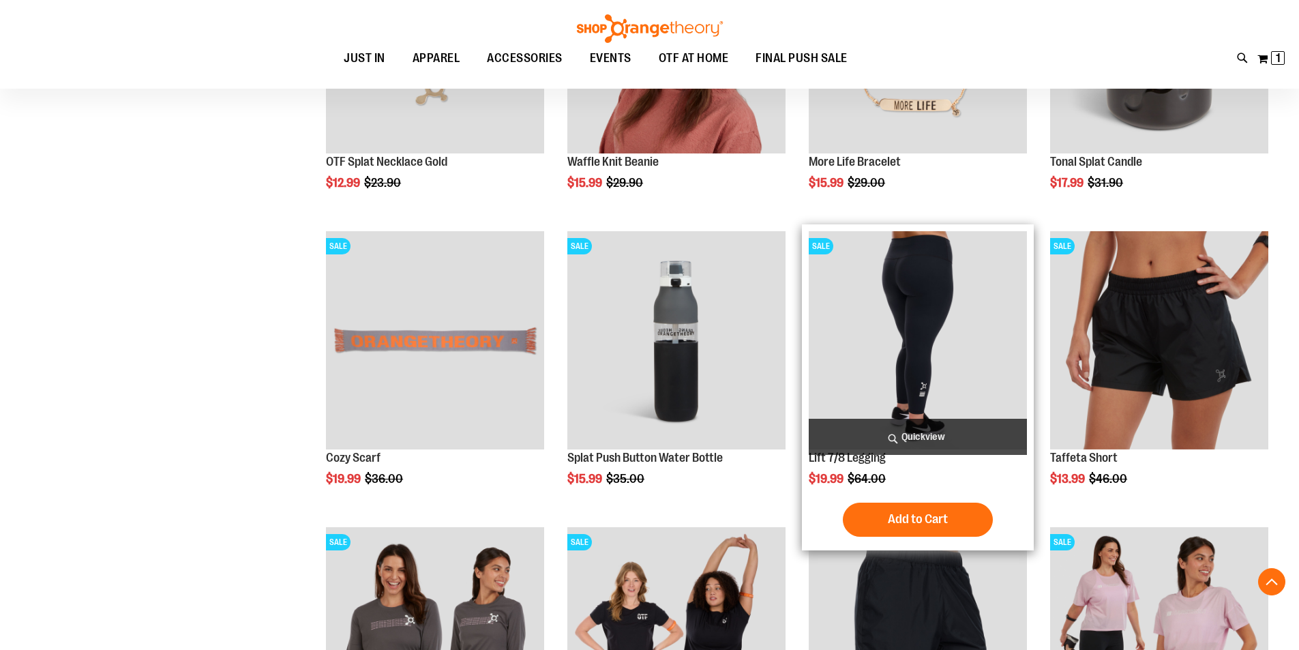
click at [935, 340] on img "product" at bounding box center [918, 340] width 218 height 218
click at [923, 405] on img "product" at bounding box center [918, 340] width 218 height 218
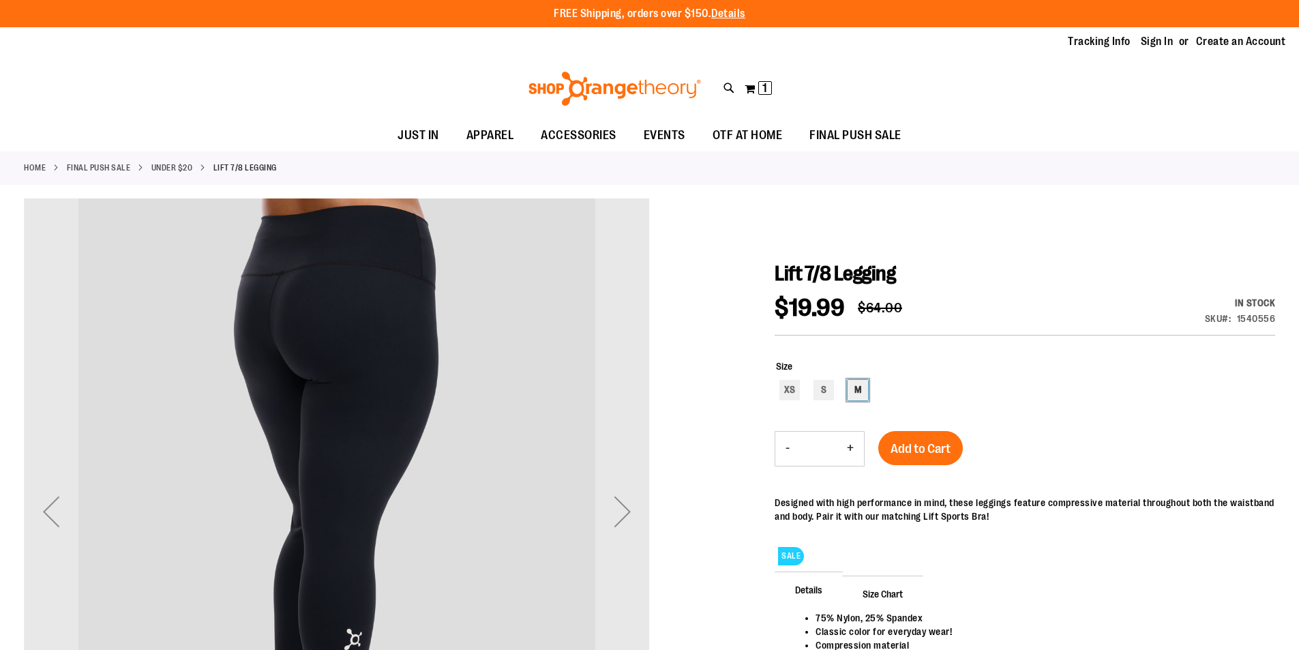
click at [856, 386] on div "M" at bounding box center [857, 390] width 20 height 20
type input "***"
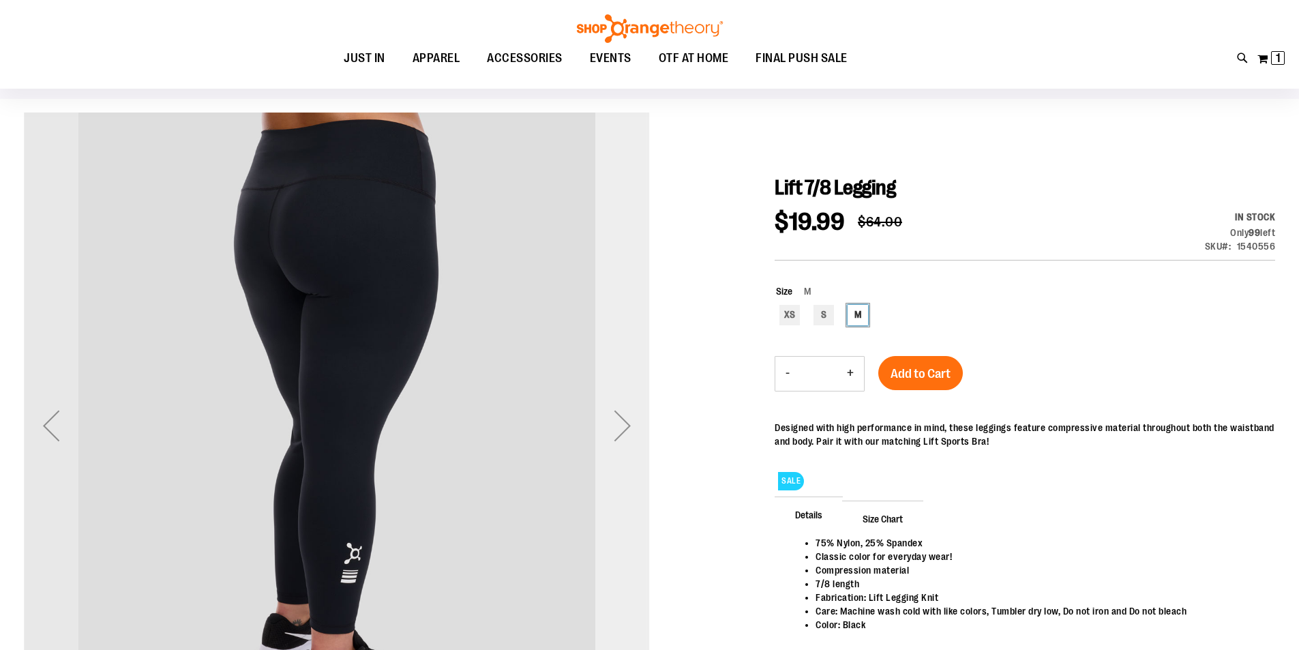
scroll to position [67, 0]
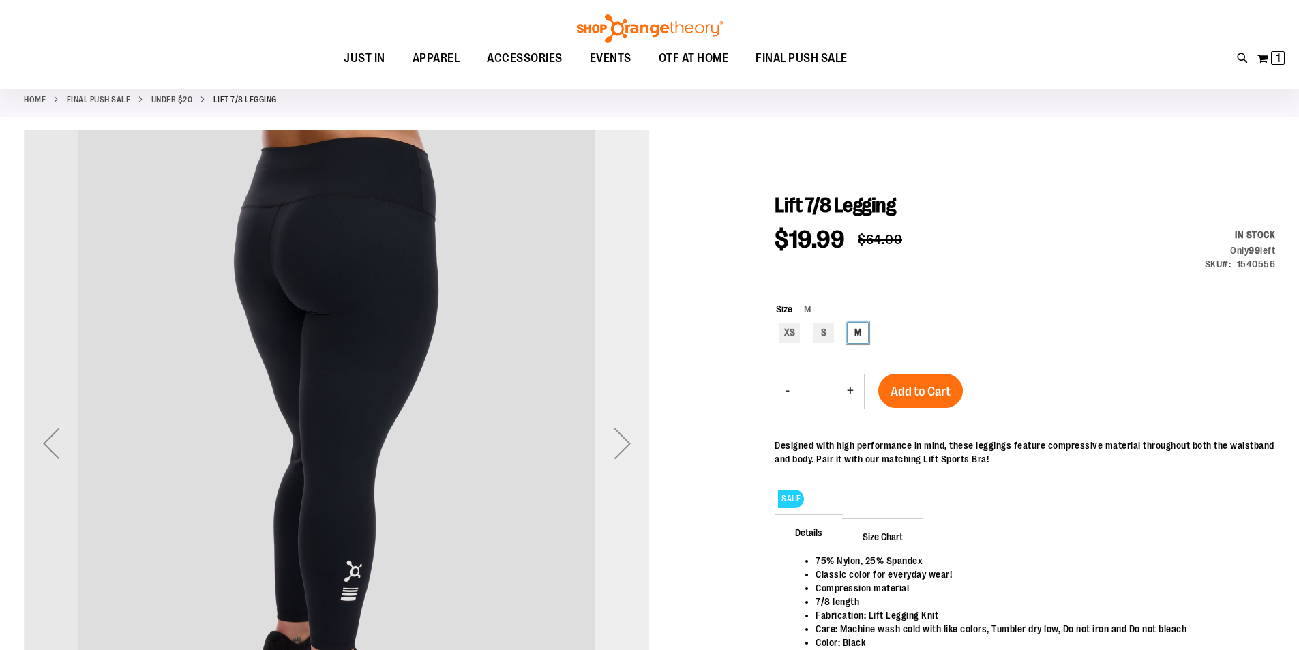
click at [620, 449] on div "Next" at bounding box center [622, 443] width 55 height 55
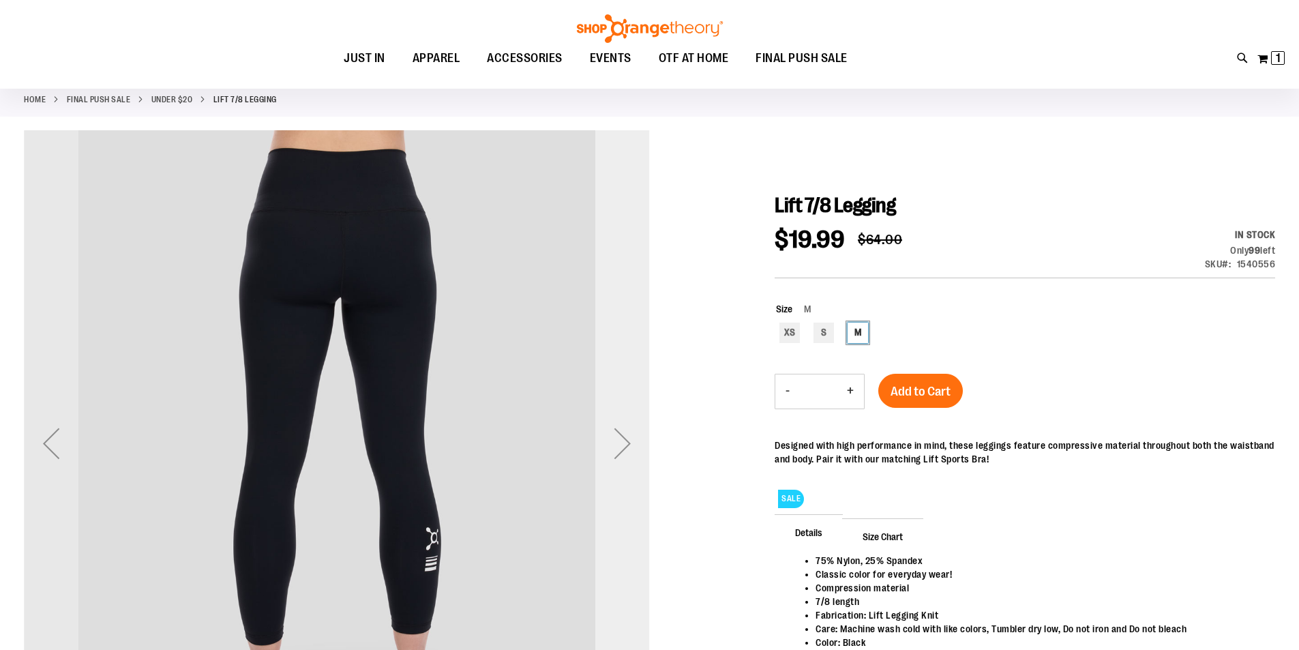
click at [620, 449] on div "Next" at bounding box center [622, 443] width 55 height 55
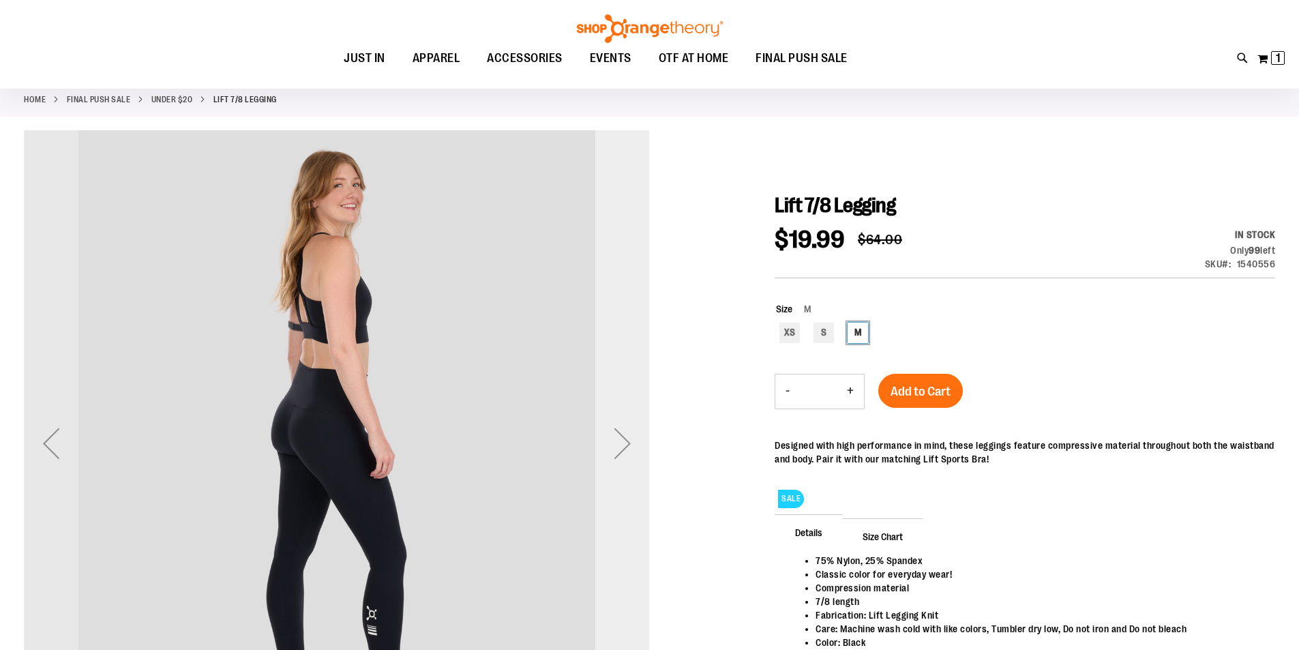
click at [620, 449] on div "Next" at bounding box center [622, 443] width 55 height 55
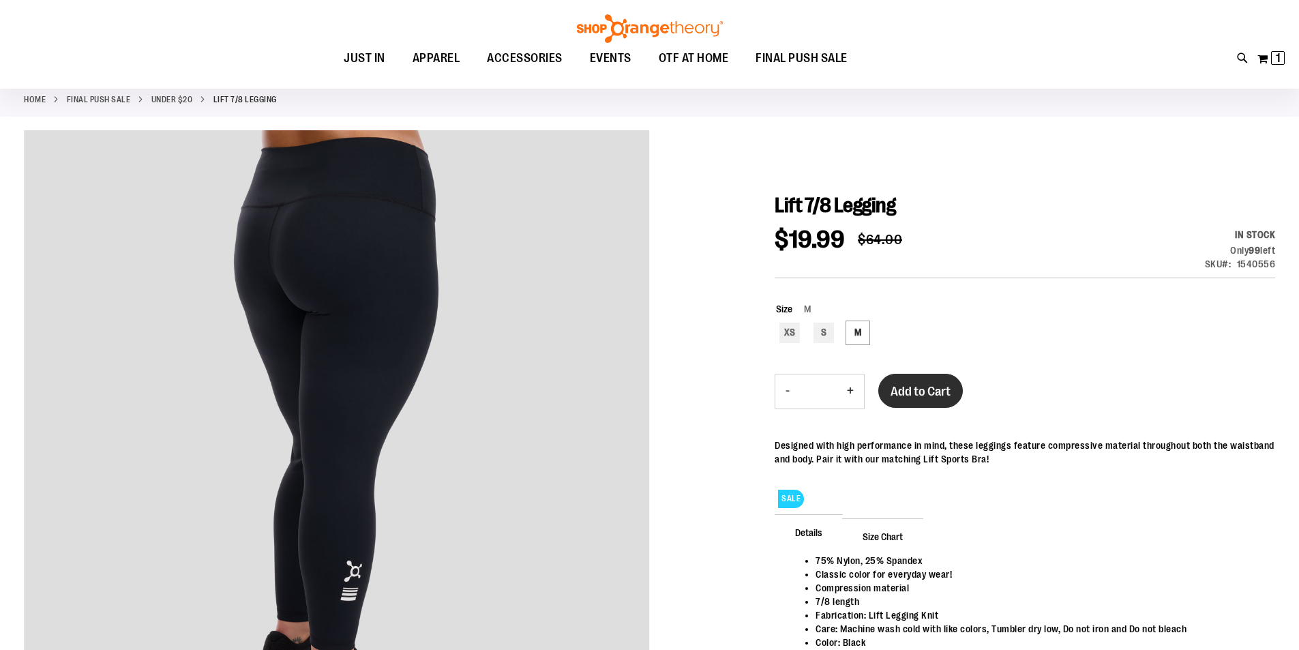
click at [941, 384] on span "Add to Cart" at bounding box center [920, 391] width 60 height 15
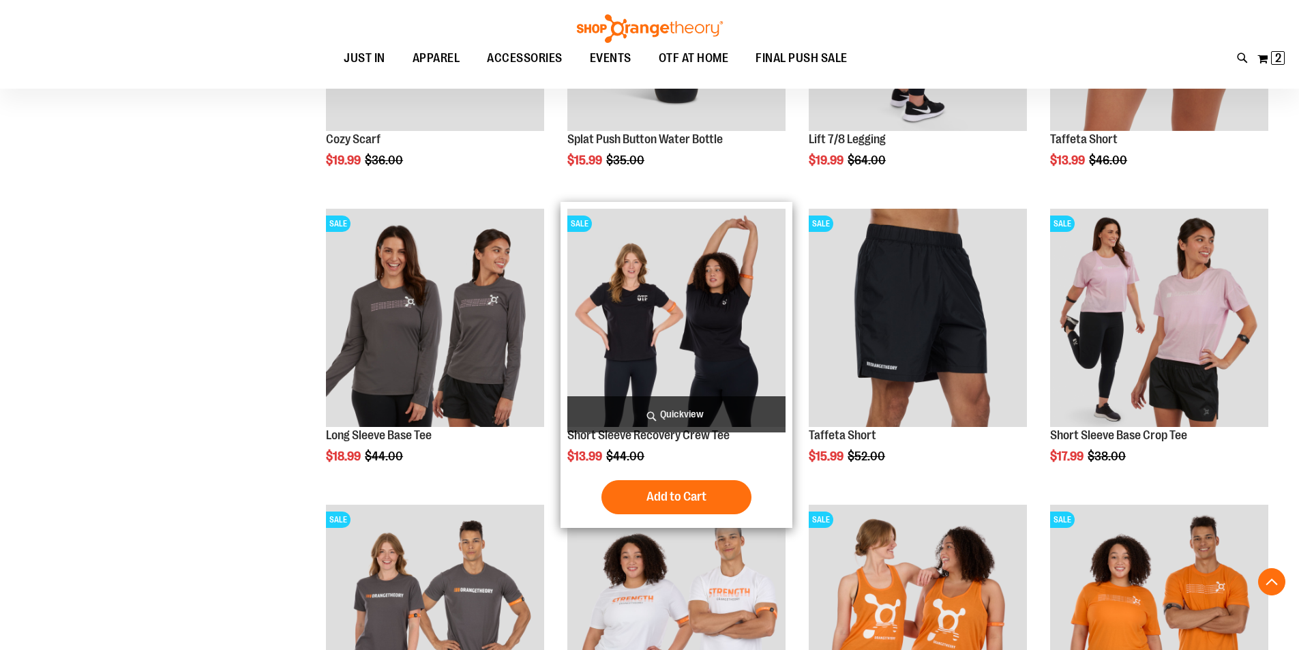
scroll to position [272, 0]
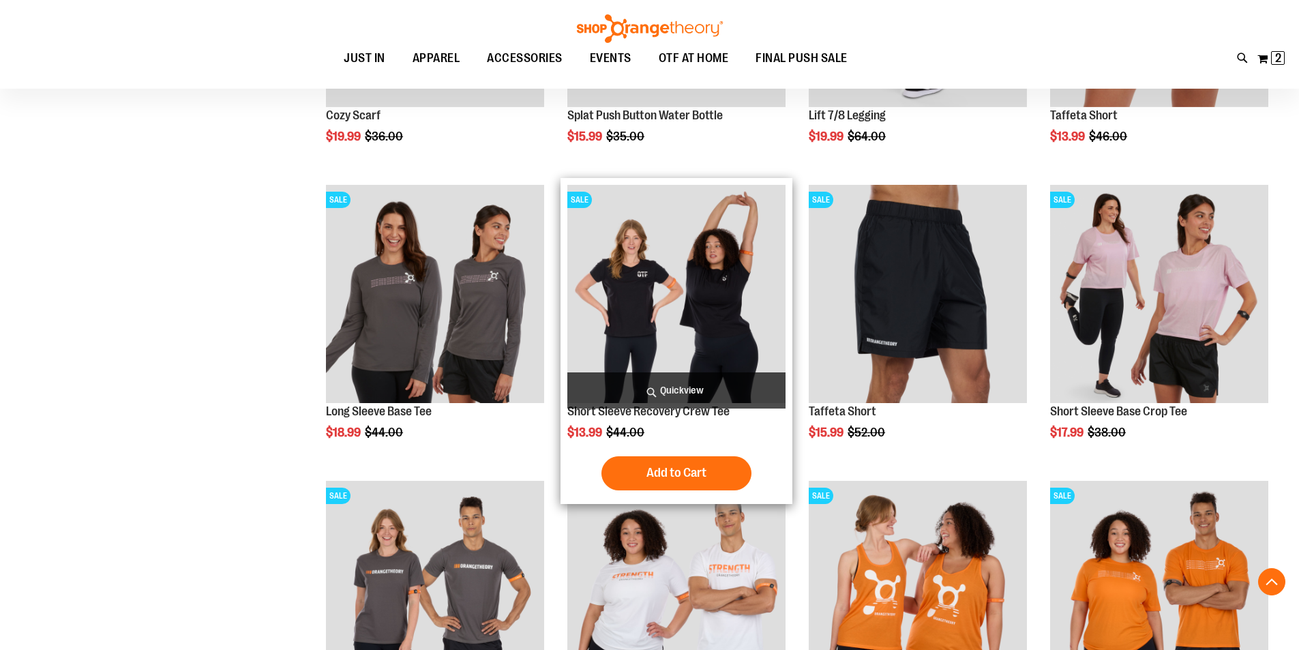
click at [715, 303] on img "product" at bounding box center [676, 294] width 218 height 218
click at [704, 338] on img "product" at bounding box center [676, 294] width 218 height 218
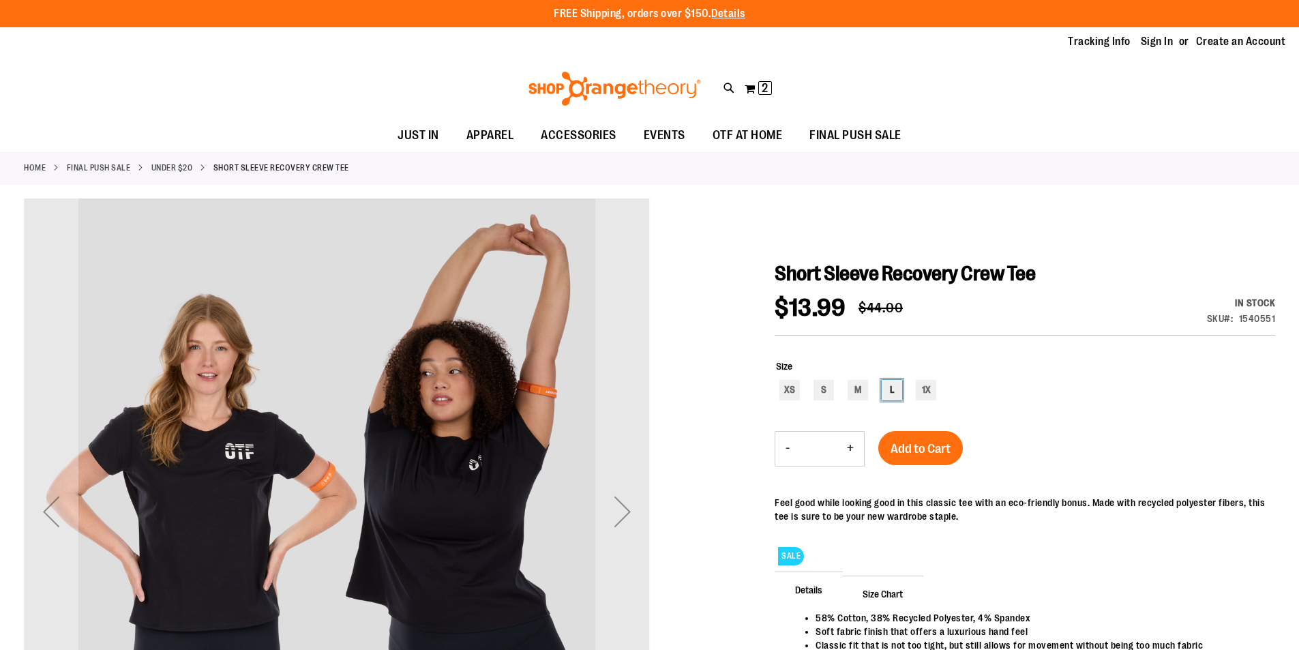
click at [891, 387] on div "L" at bounding box center [892, 390] width 20 height 20
type input "***"
click at [620, 507] on div "Next" at bounding box center [622, 511] width 55 height 55
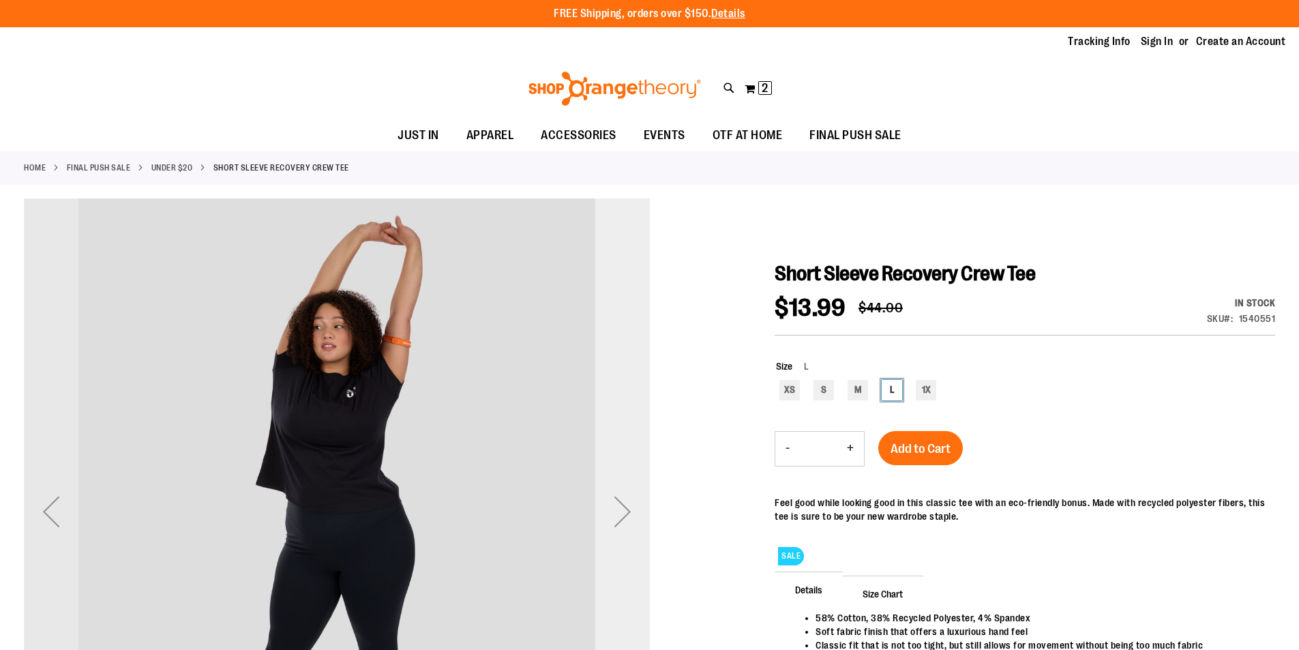
click at [620, 507] on div "Next" at bounding box center [622, 511] width 55 height 55
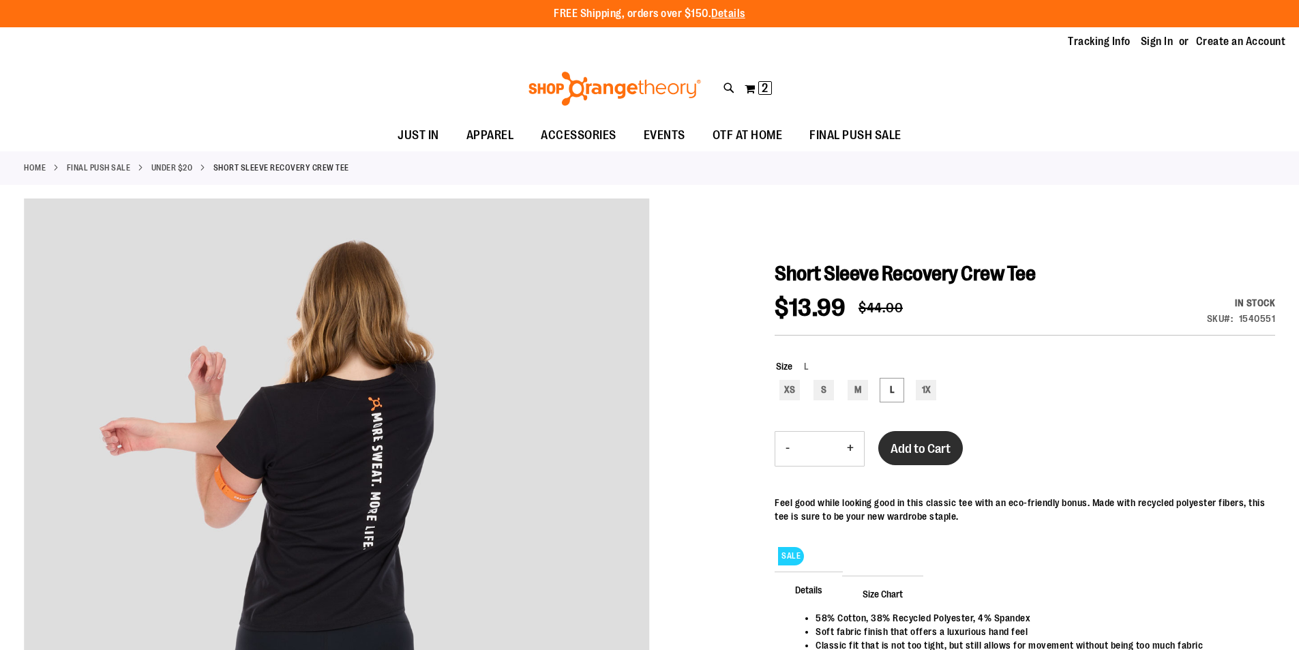
click at [927, 441] on span "Add to Cart" at bounding box center [920, 448] width 60 height 15
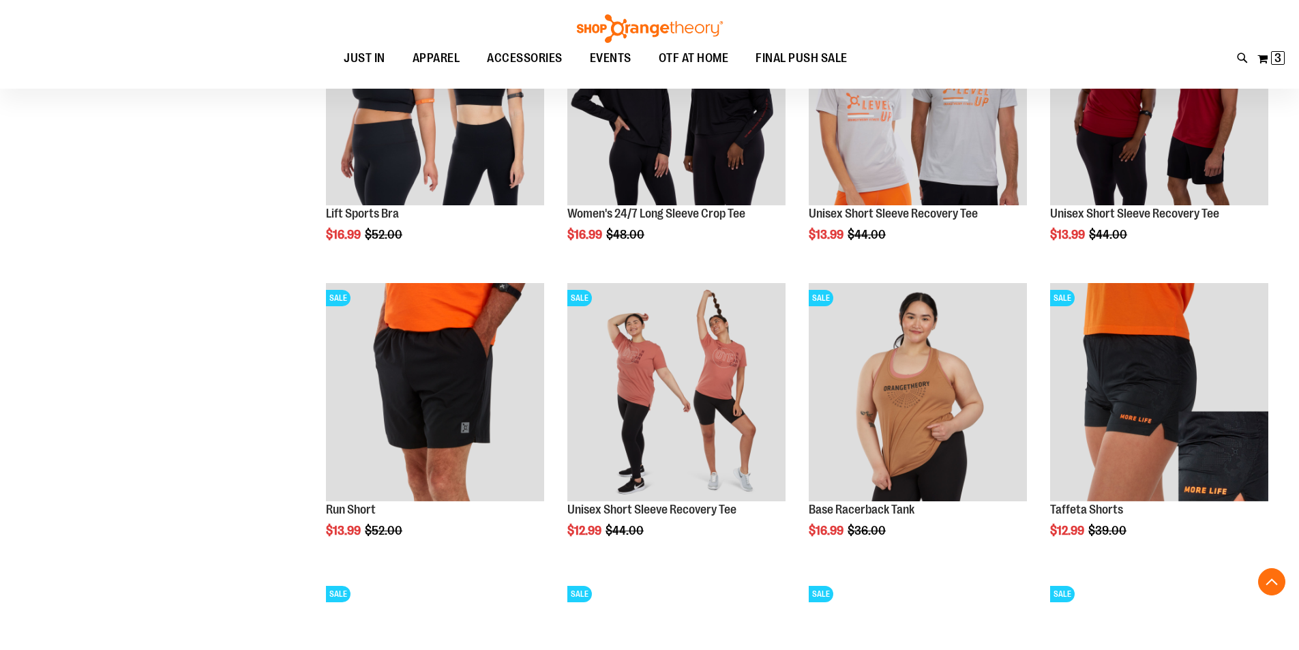
scroll to position [1179, 0]
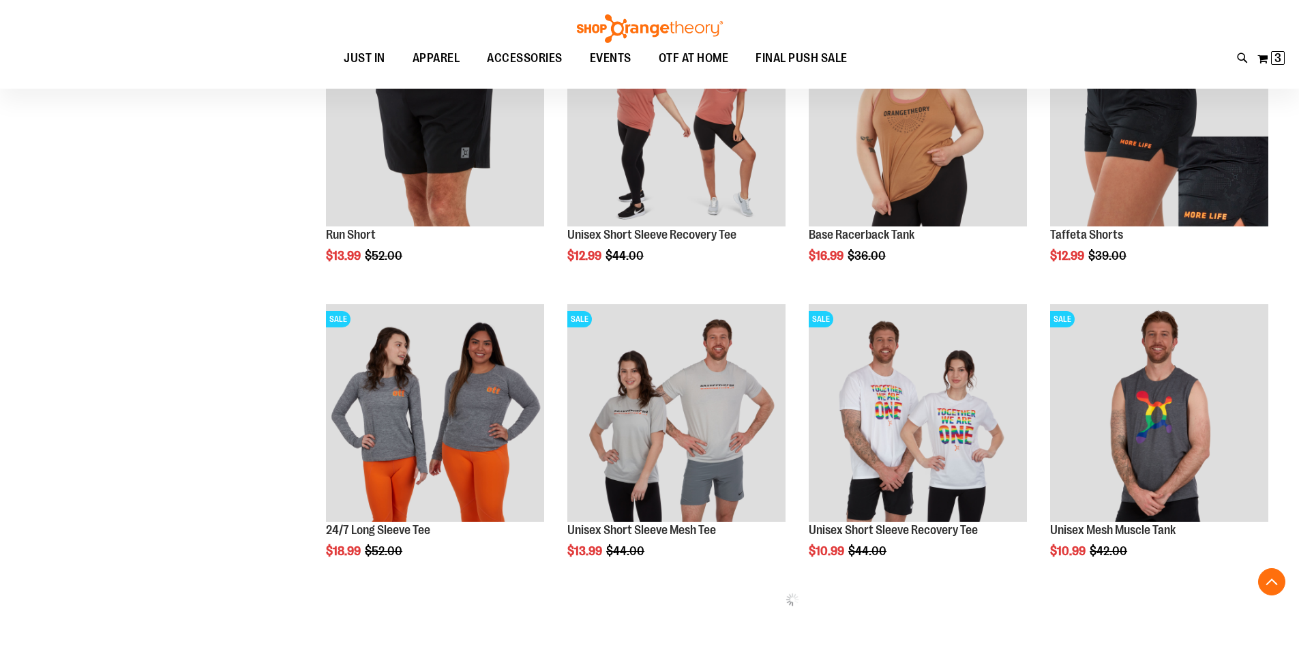
scroll to position [1248, 0]
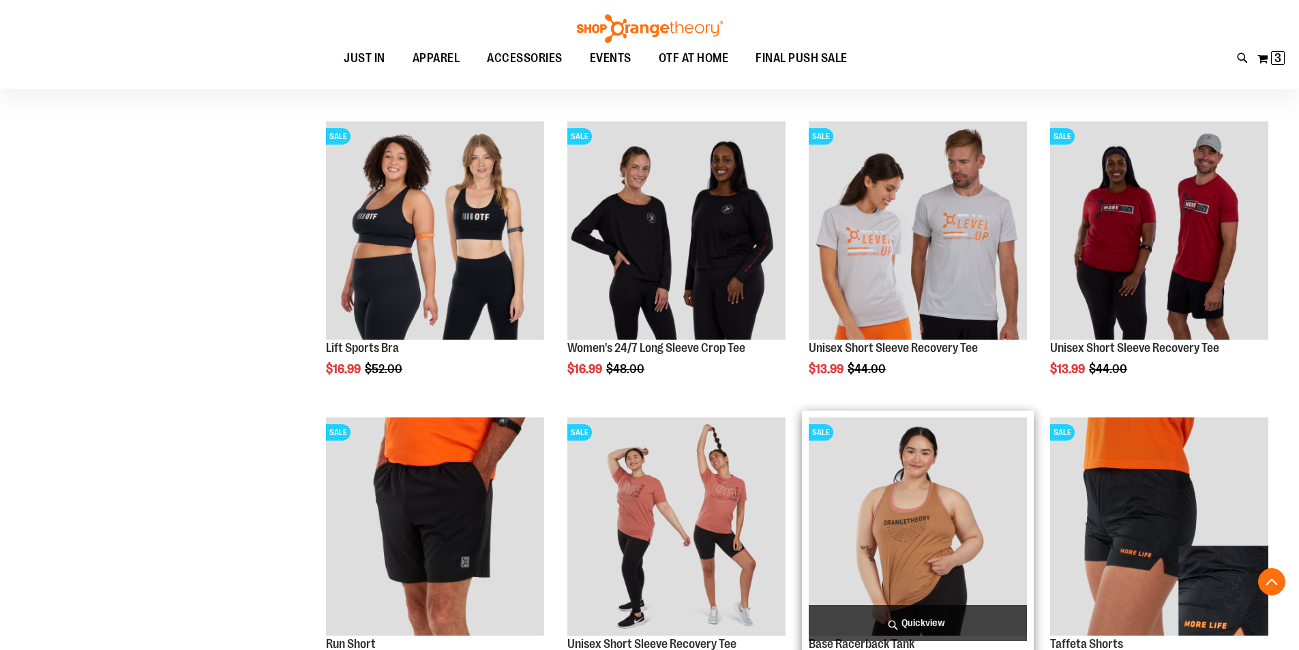
scroll to position [975, 0]
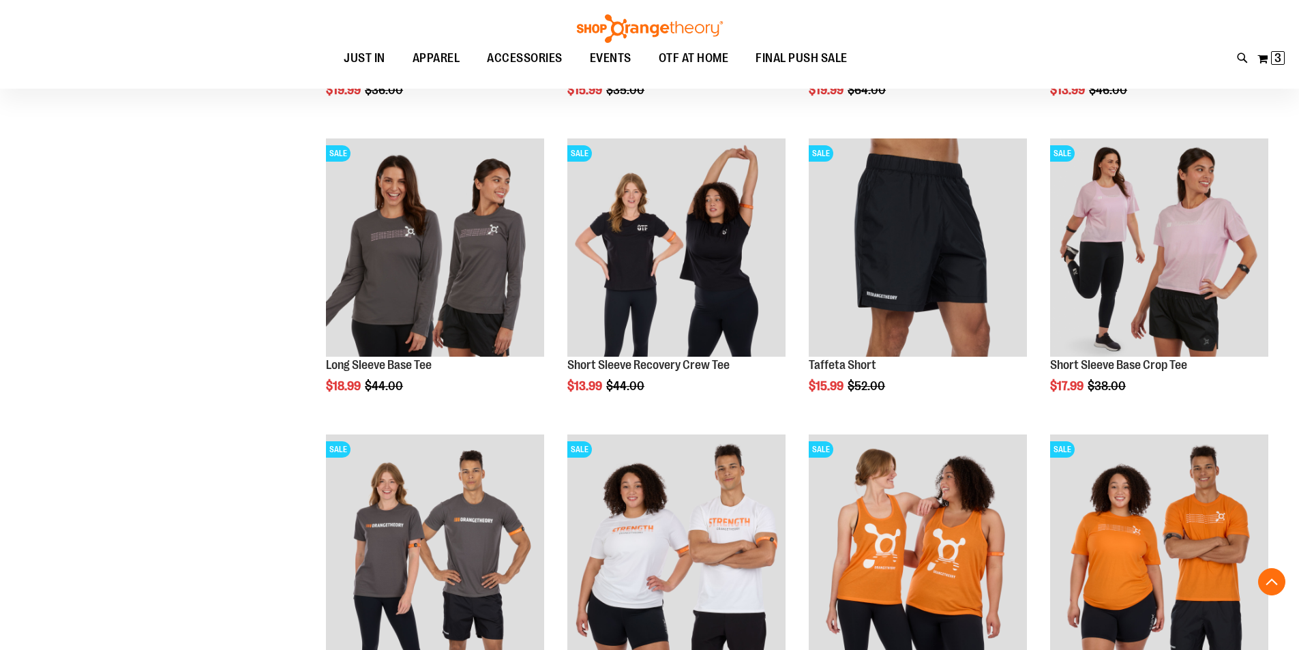
scroll to position [430, 0]
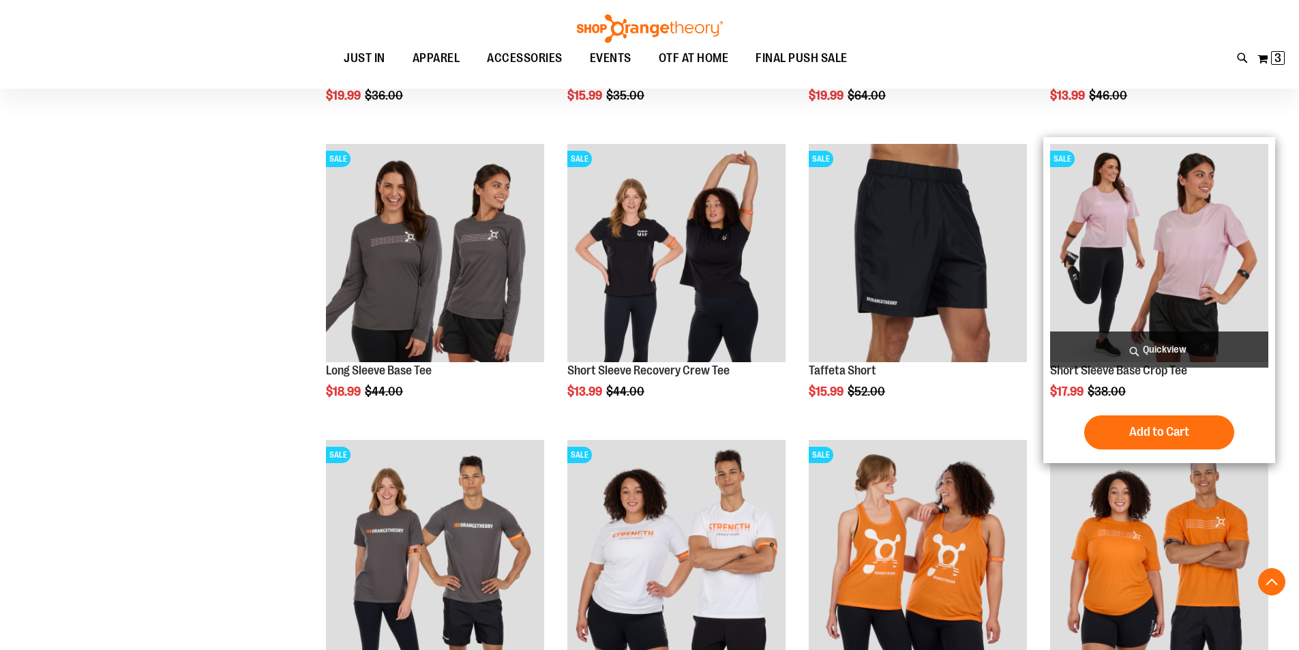
click at [1109, 258] on img "product" at bounding box center [1159, 253] width 218 height 218
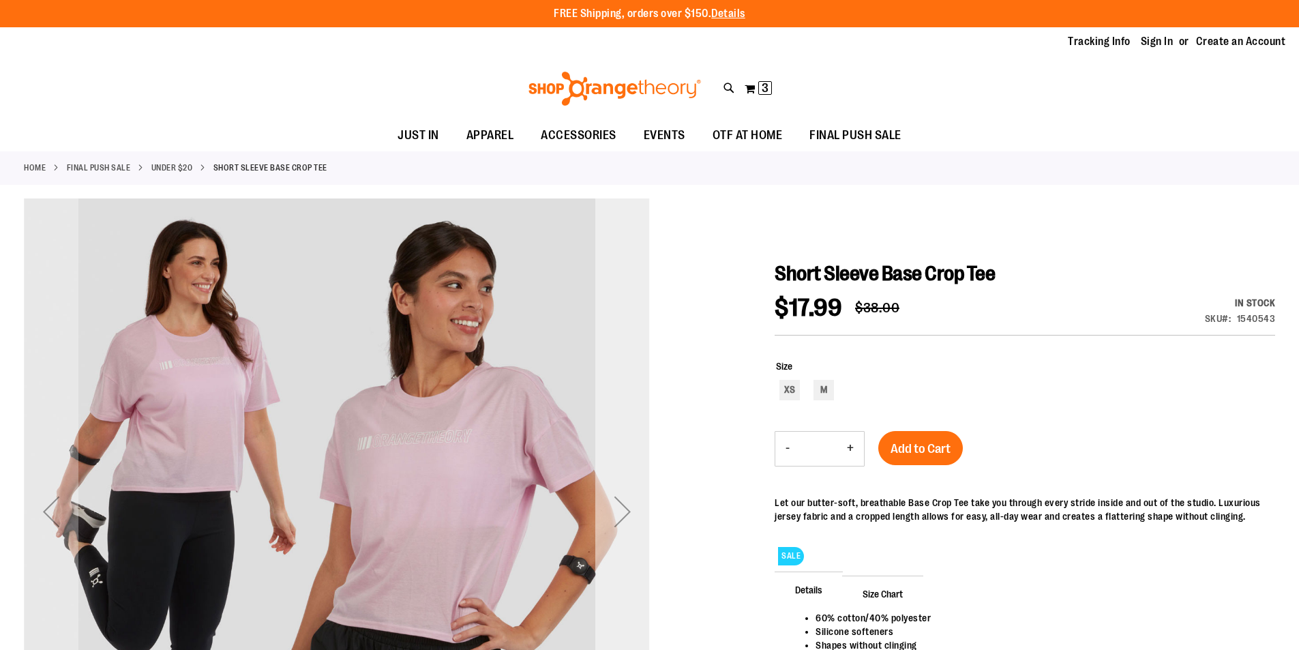
click at [618, 516] on div "Next" at bounding box center [622, 511] width 55 height 55
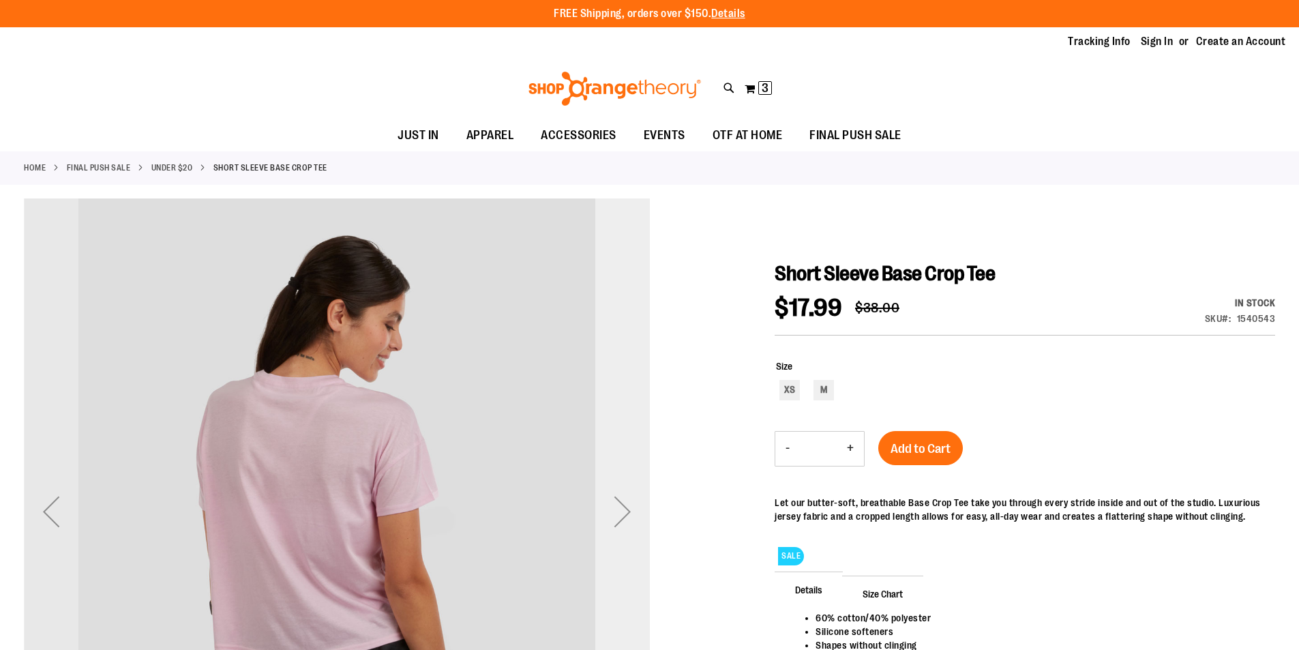
click at [618, 516] on div "Next" at bounding box center [622, 511] width 55 height 55
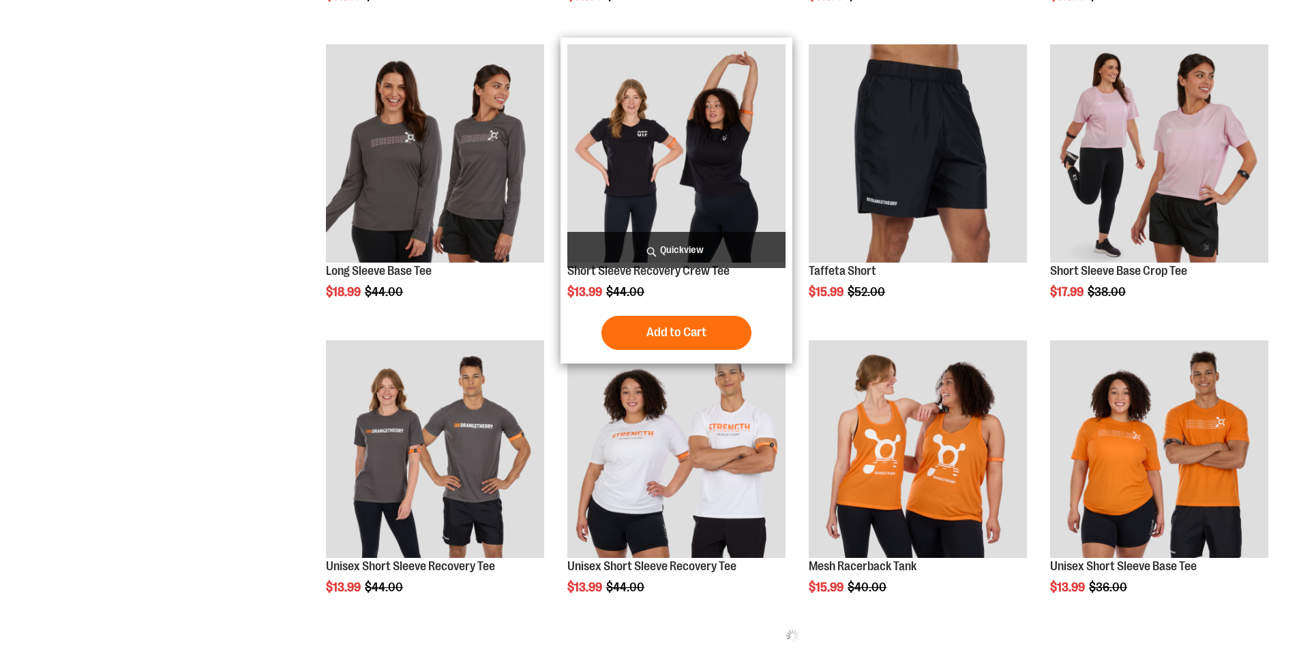
scroll to position [530, 0]
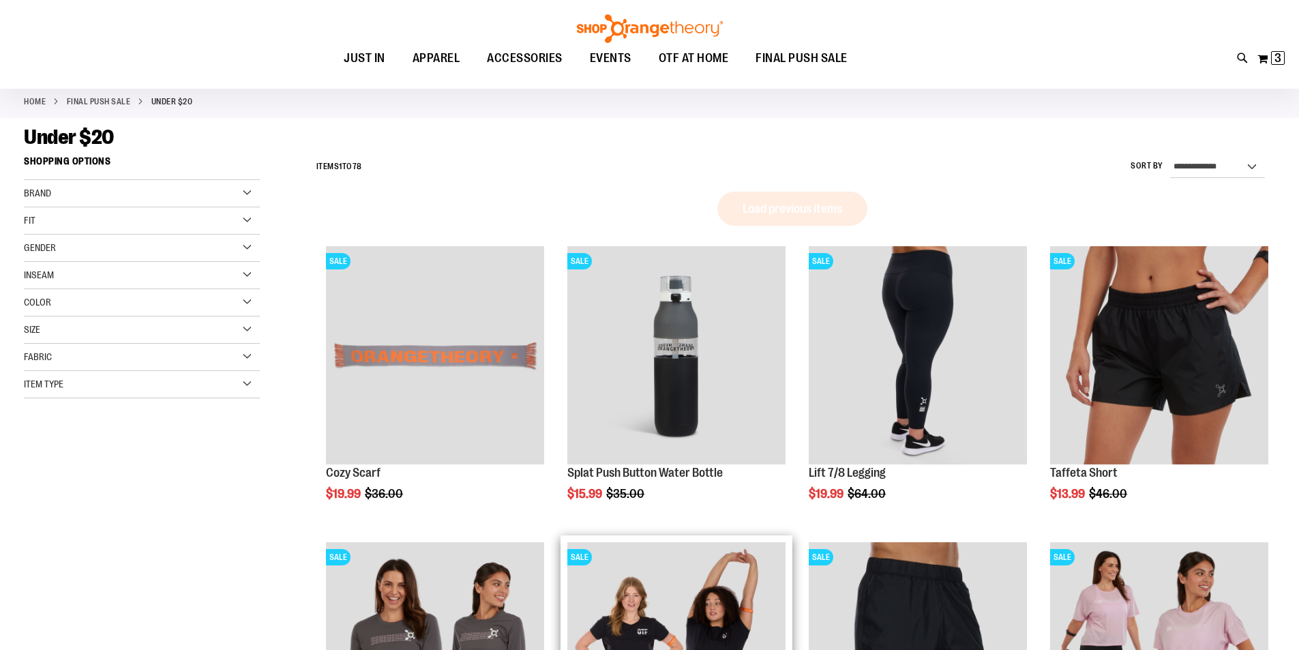
scroll to position [52, 0]
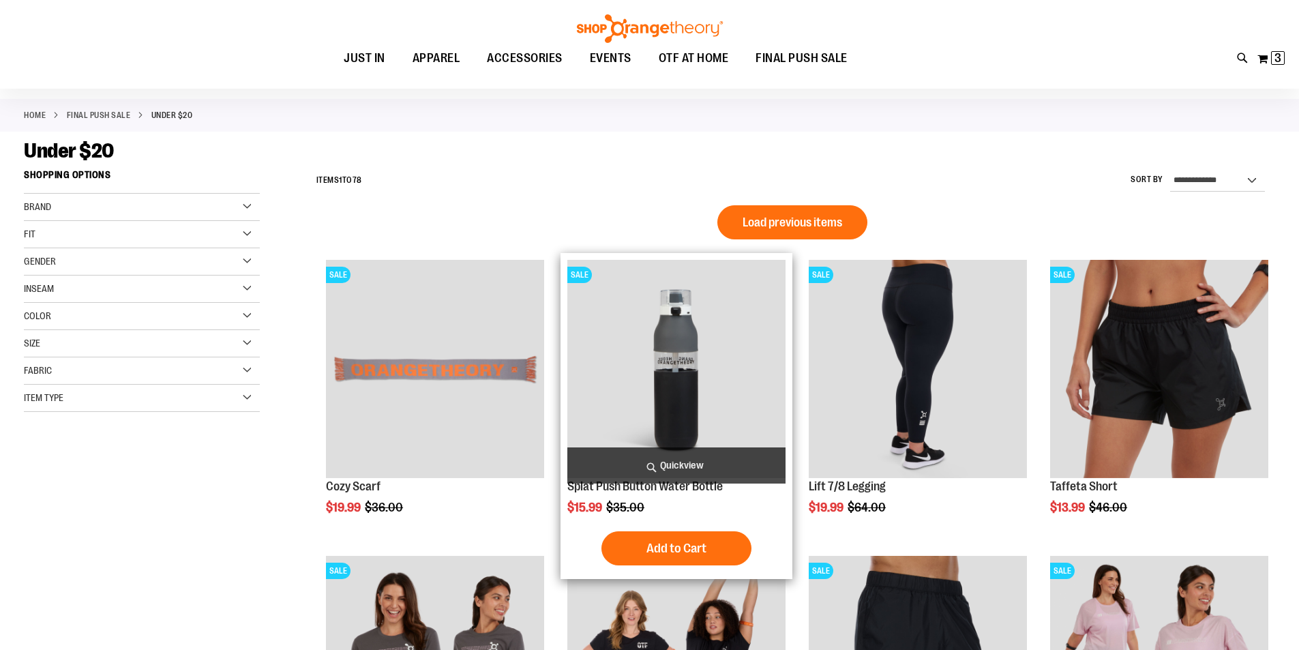
click at [693, 401] on img "product" at bounding box center [676, 369] width 218 height 218
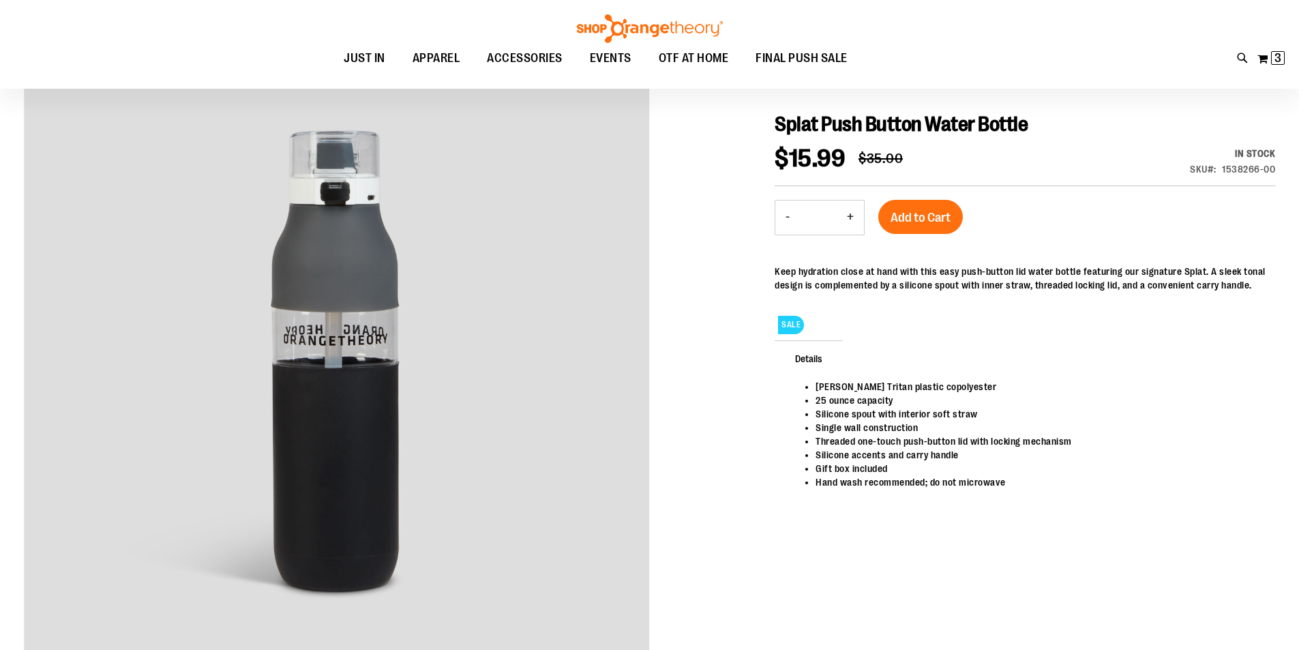
scroll to position [67, 0]
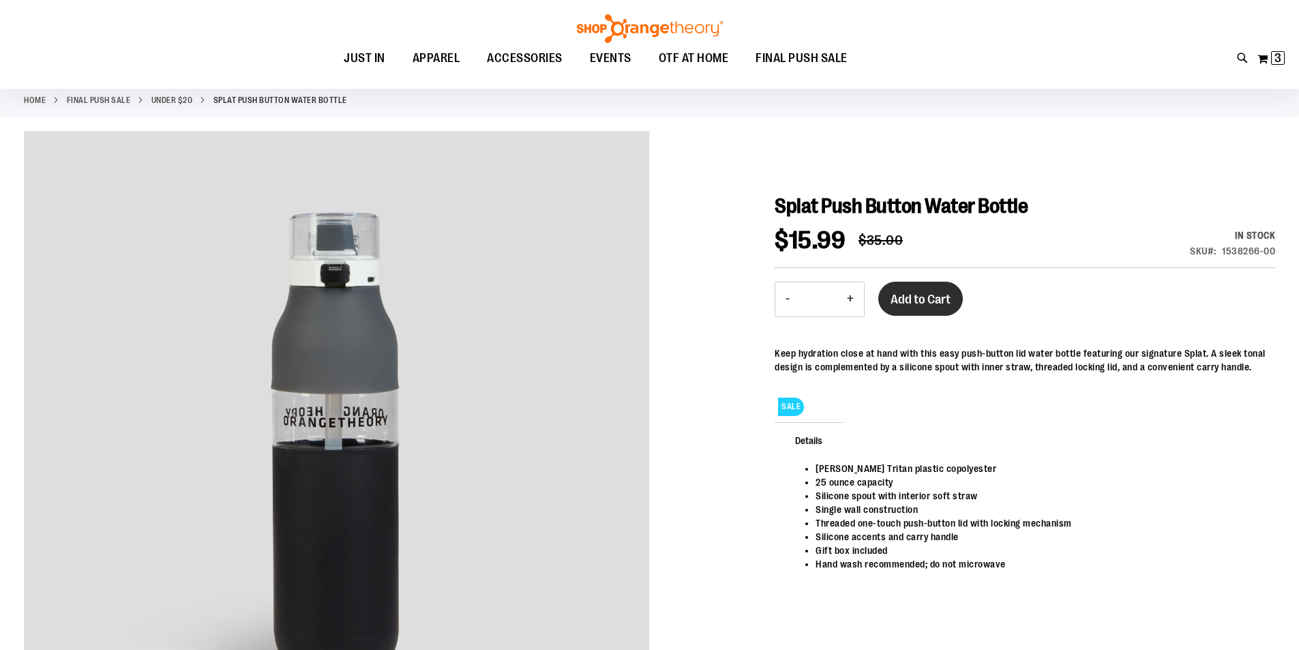
click at [927, 305] on span "Add to Cart" at bounding box center [920, 299] width 60 height 15
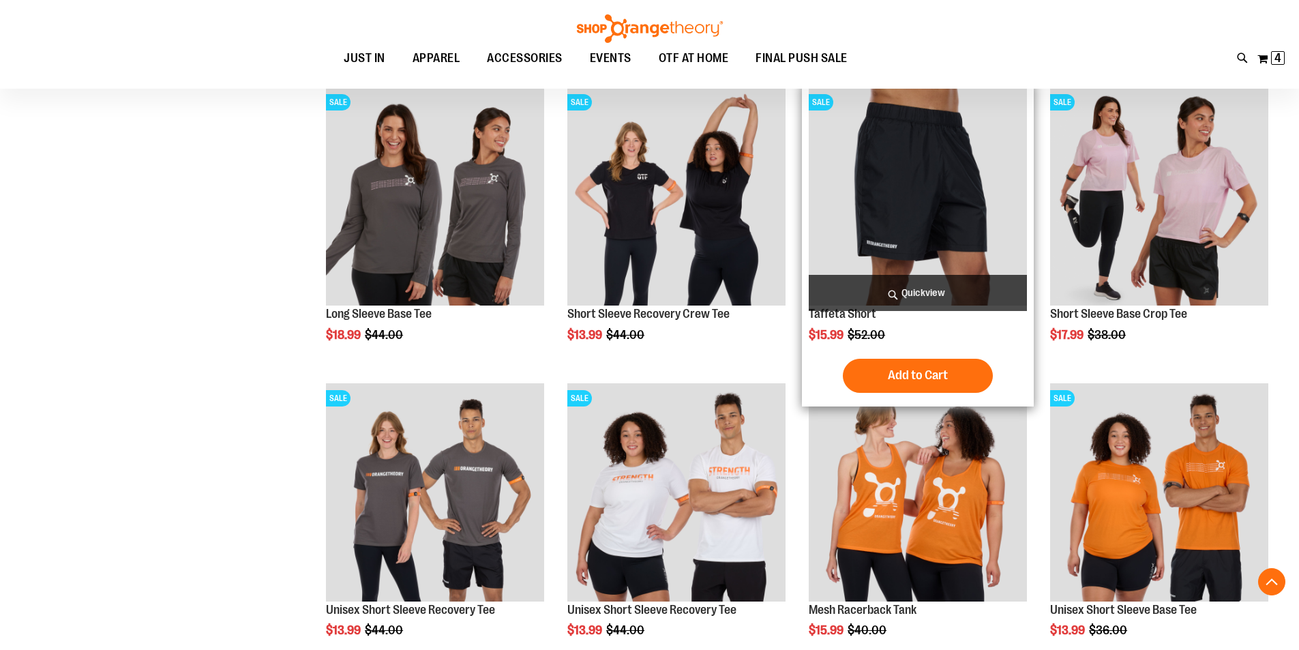
scroll to position [522, 0]
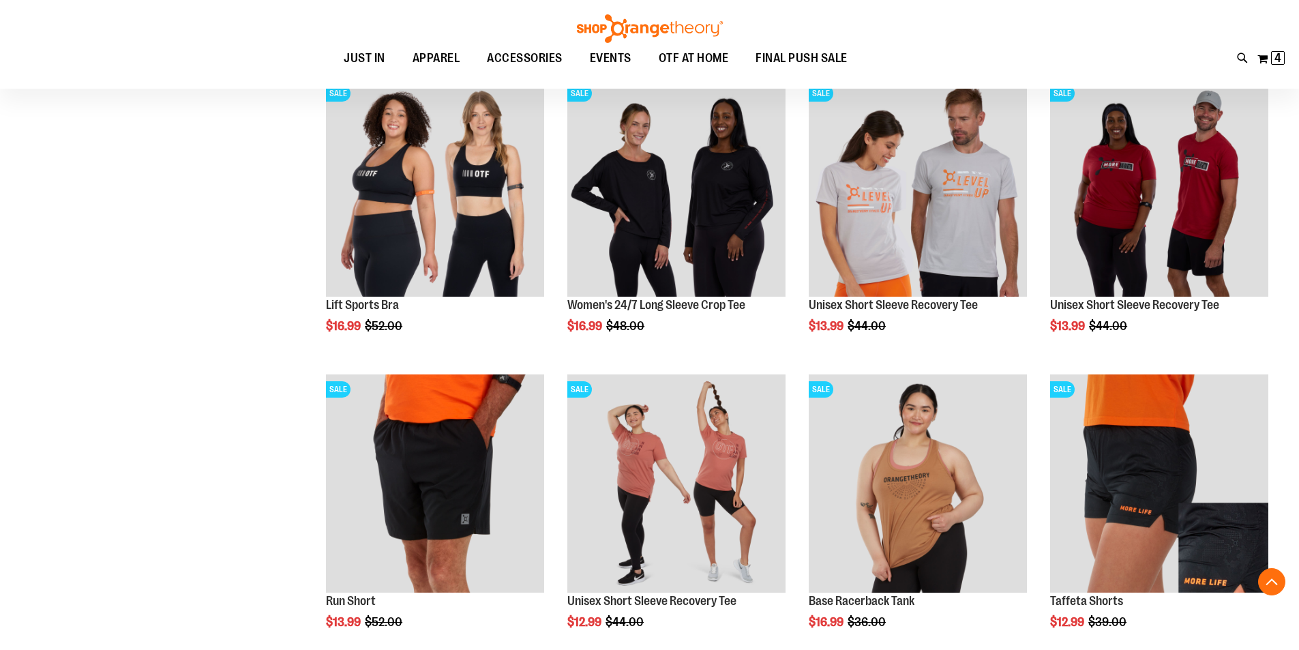
scroll to position [1135, 0]
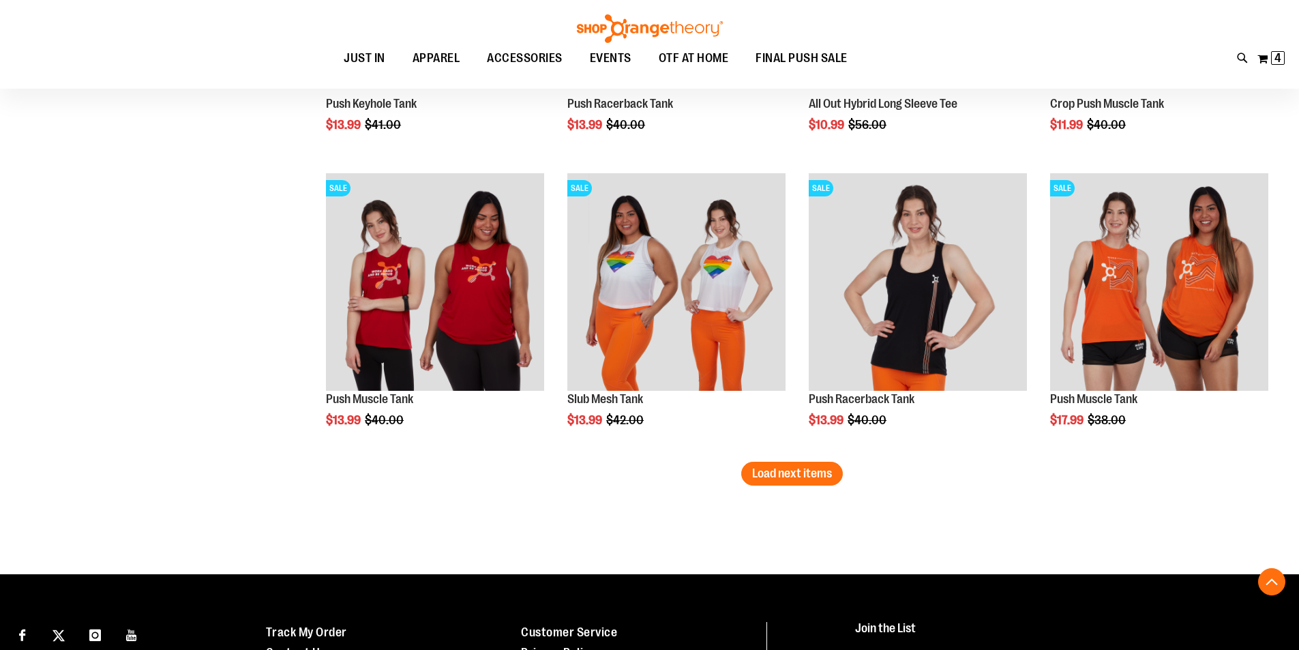
scroll to position [2635, 0]
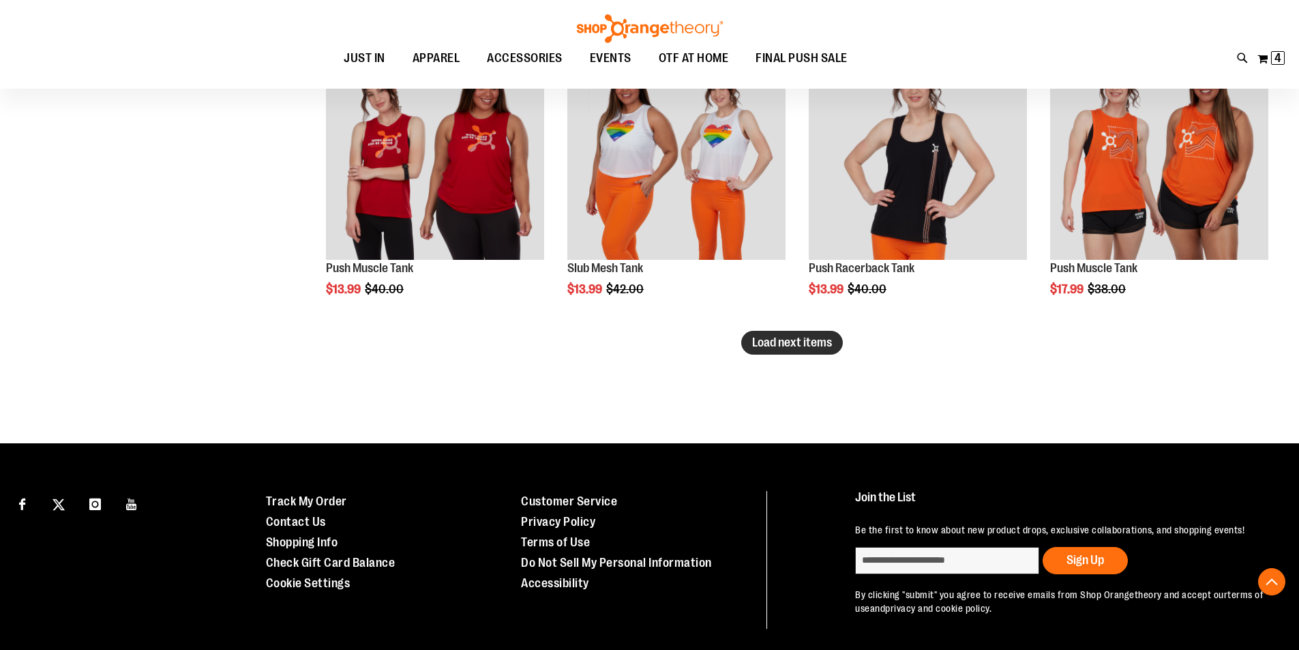
click at [793, 341] on span "Load next items" at bounding box center [792, 342] width 80 height 14
